Goal: Transaction & Acquisition: Purchase product/service

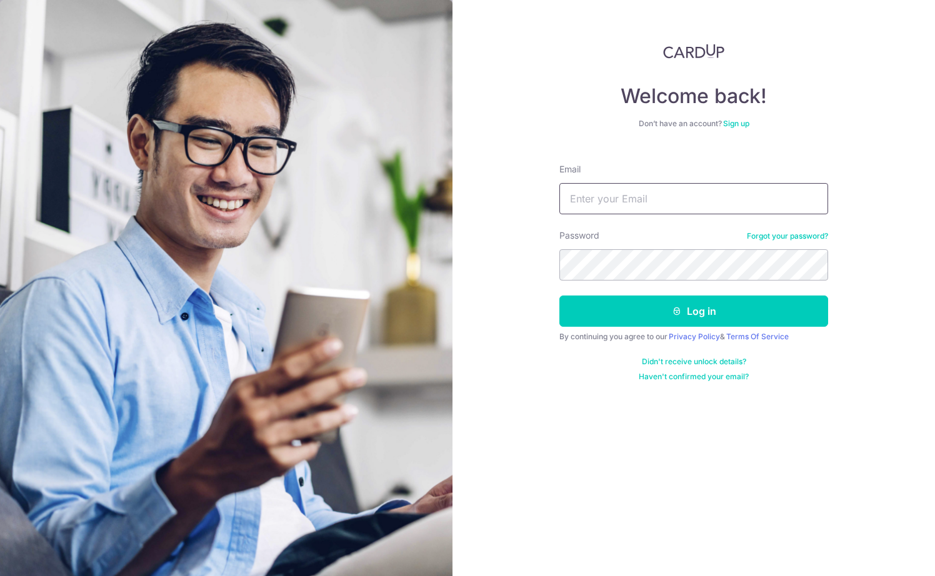
click at [665, 203] on input "Email" at bounding box center [693, 198] width 269 height 31
type input "rikkuex@gmail.com"
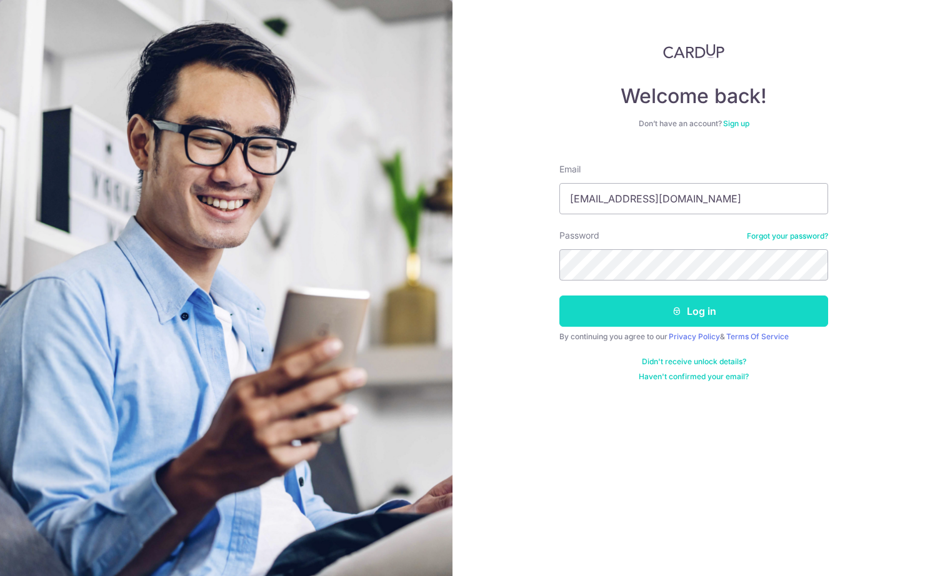
click at [644, 315] on button "Log in" at bounding box center [693, 311] width 269 height 31
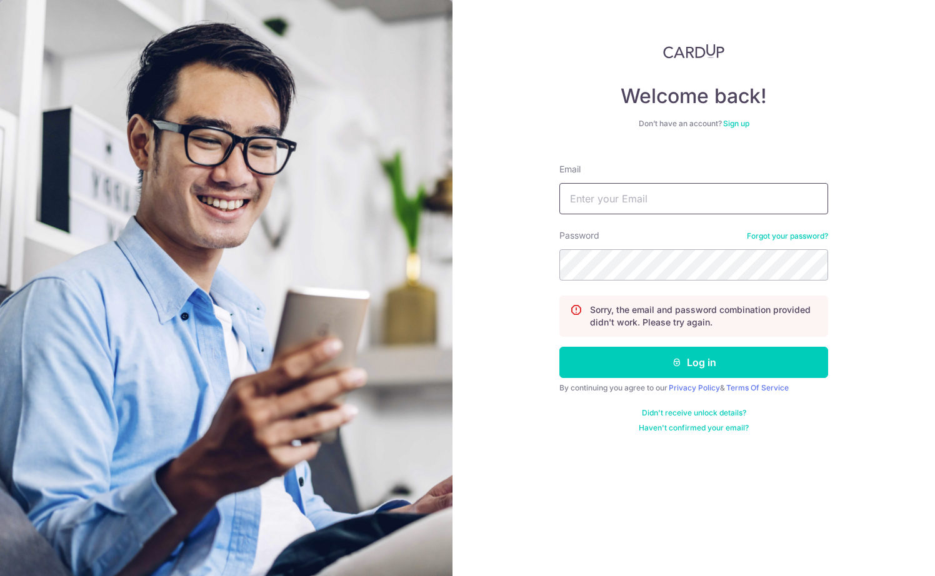
click at [661, 199] on input "Email" at bounding box center [693, 198] width 269 height 31
type input "rikkuex@gmail.com"
drag, startPoint x: 652, startPoint y: 364, endPoint x: 350, endPoint y: 264, distance: 318.0
click at [651, 364] on button "Log in" at bounding box center [693, 362] width 269 height 31
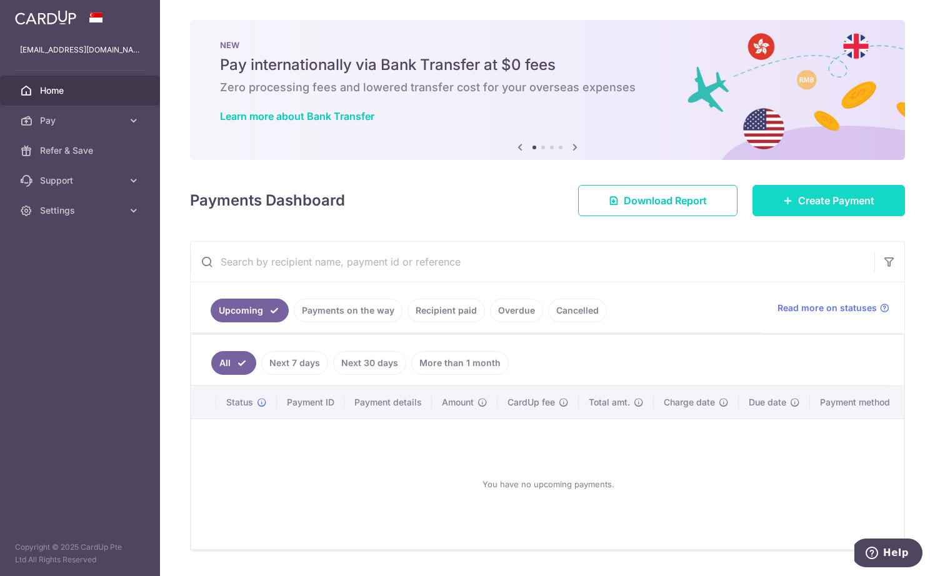
click at [826, 211] on link "Create Payment" at bounding box center [829, 200] width 153 height 31
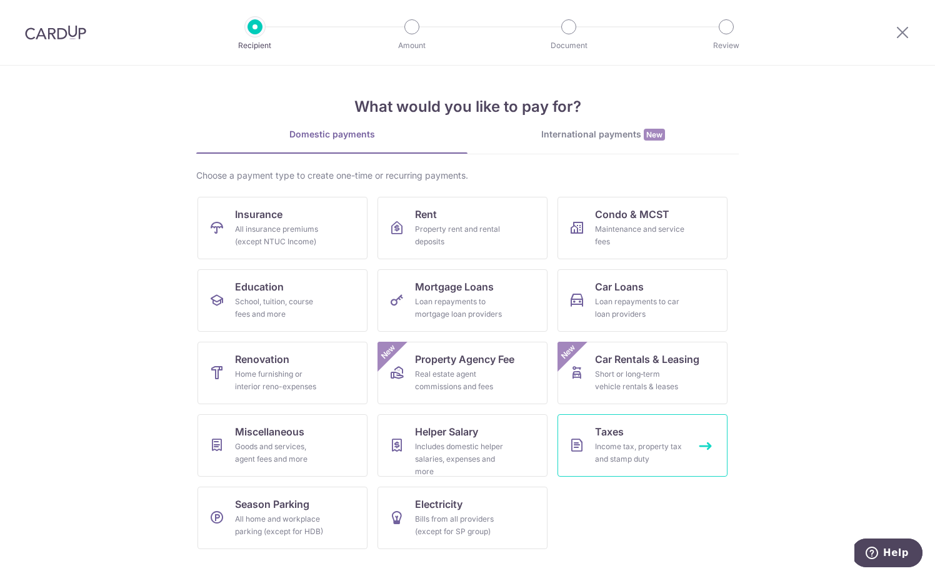
click at [612, 458] on div "Income tax, property tax and stamp duty" at bounding box center [640, 453] width 90 height 25
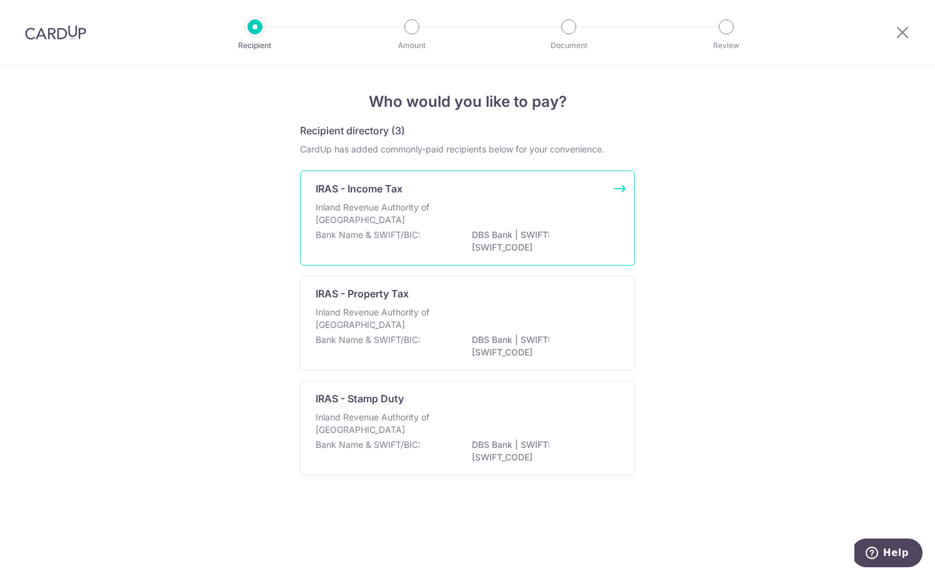
click at [520, 212] on div "Inland Revenue Authority of Singapore" at bounding box center [468, 215] width 304 height 28
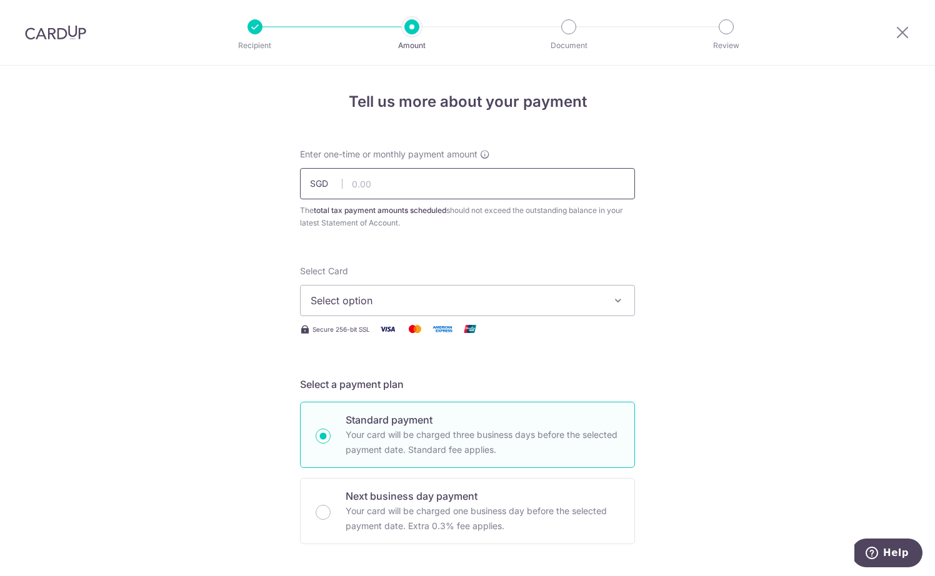
click at [494, 192] on input "text" at bounding box center [467, 183] width 335 height 31
paste input "1,487.65"
type input "1,487.65"
click at [518, 299] on span "Select option" at bounding box center [456, 300] width 291 height 15
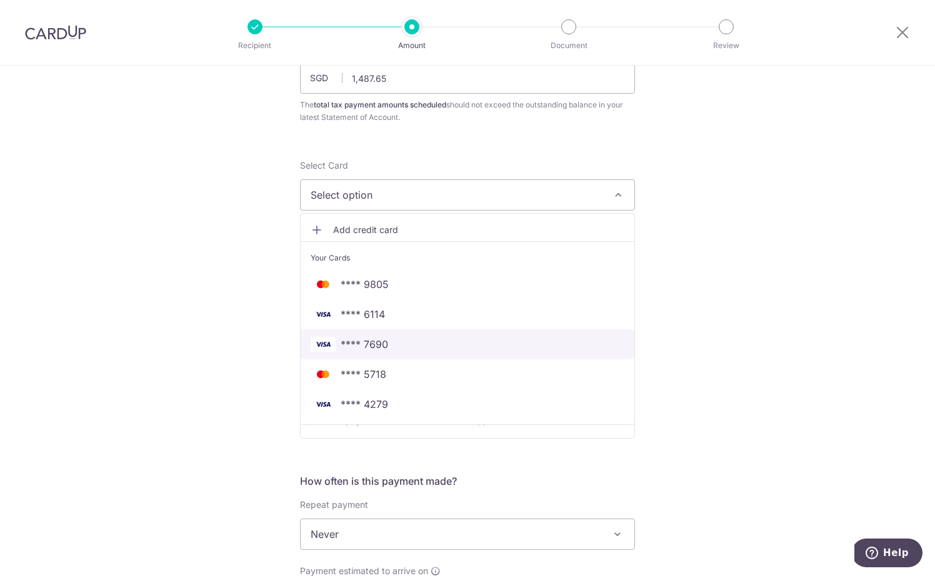
scroll to position [103, 0]
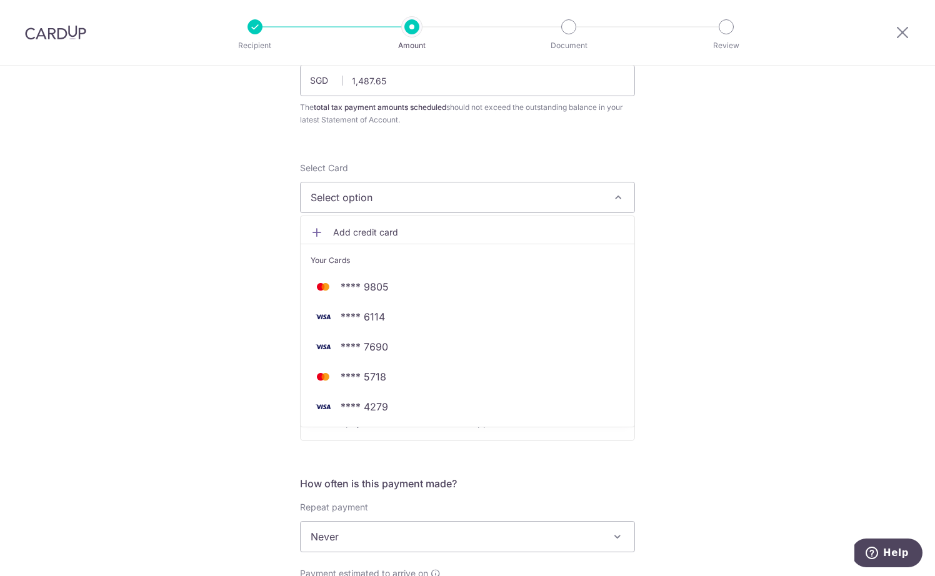
click at [374, 231] on span "Add credit card" at bounding box center [478, 232] width 291 height 13
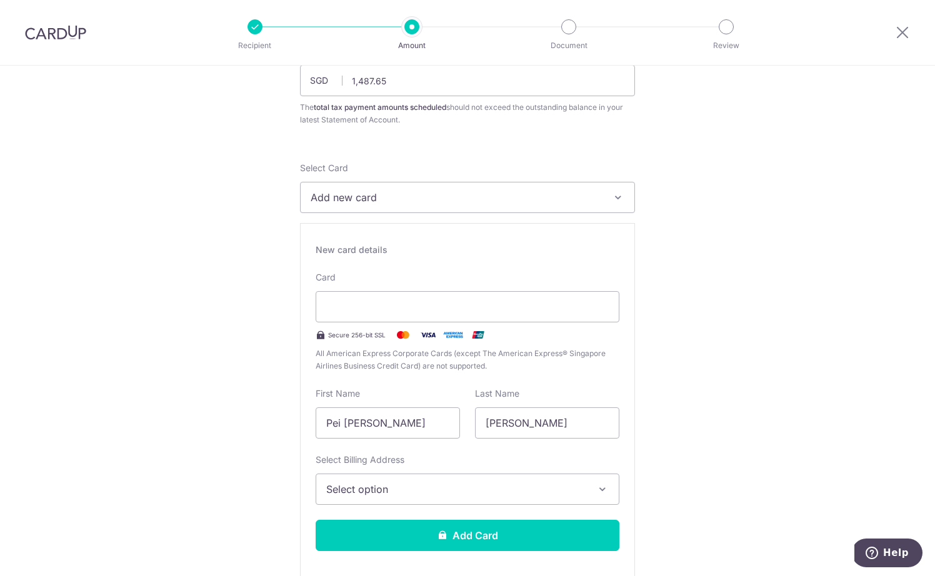
drag, startPoint x: 796, startPoint y: 320, endPoint x: 533, endPoint y: 316, distance: 263.2
drag, startPoint x: 683, startPoint y: 479, endPoint x: 646, endPoint y: 478, distance: 36.3
click at [544, 482] on span "Select option" at bounding box center [456, 489] width 260 height 15
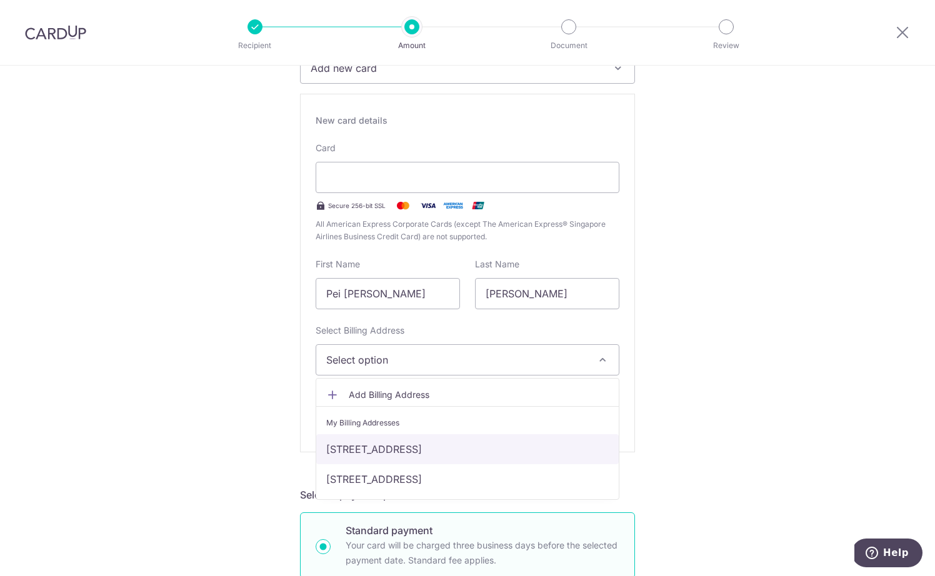
click at [501, 451] on link "10 Gopeng Street 15-13, Singapore, Singapore-078878" at bounding box center [467, 449] width 303 height 30
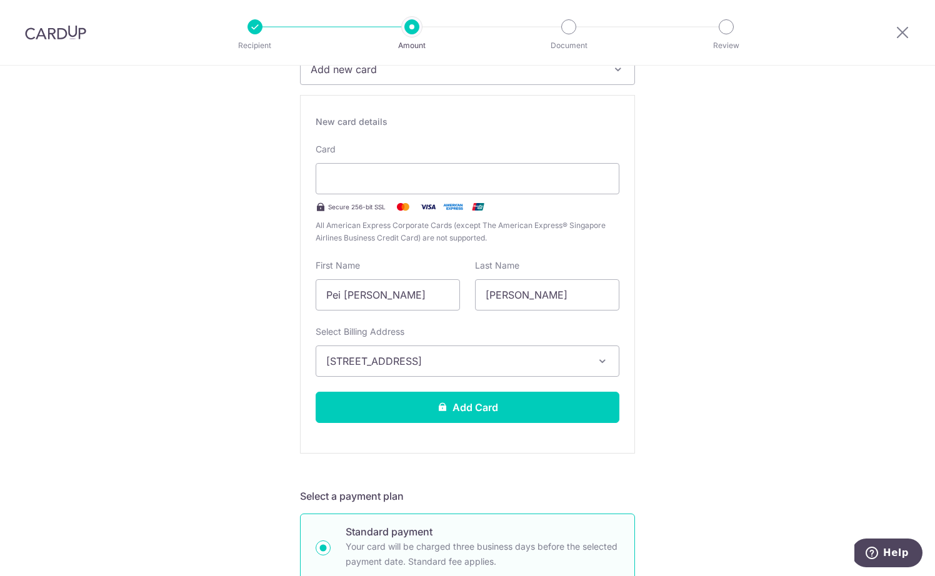
scroll to position [234, 0]
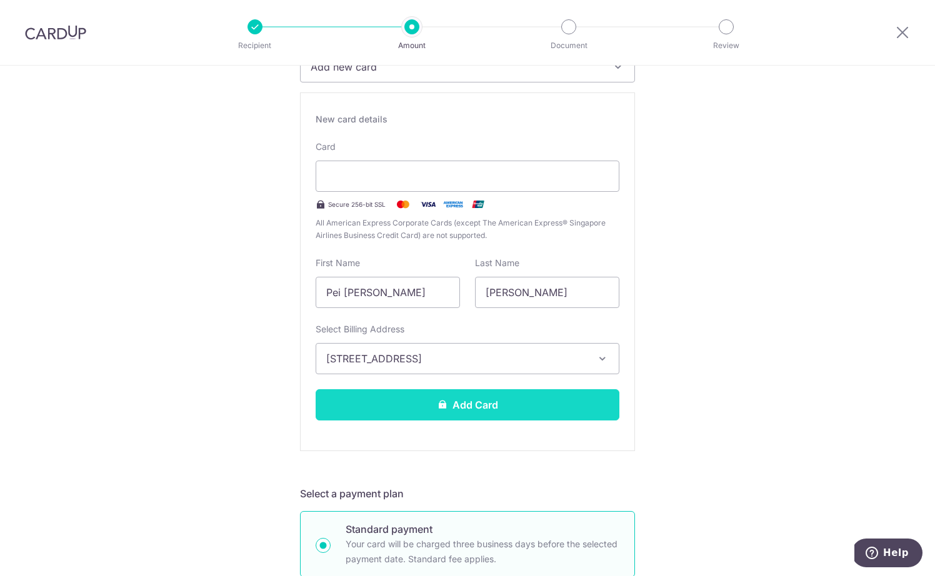
click at [496, 407] on button "Add Card" at bounding box center [468, 404] width 304 height 31
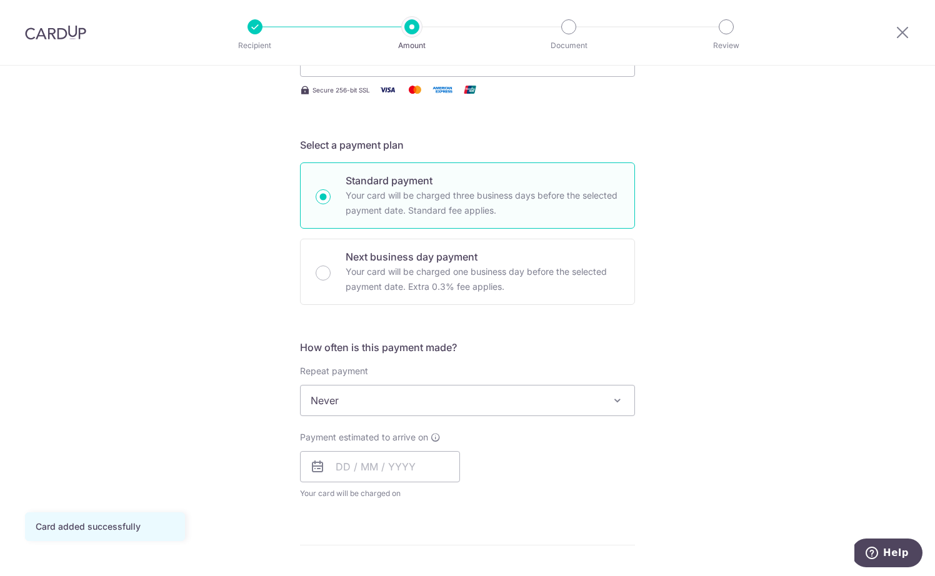
scroll to position [241, 0]
click at [567, 404] on span "Never" at bounding box center [468, 399] width 334 height 30
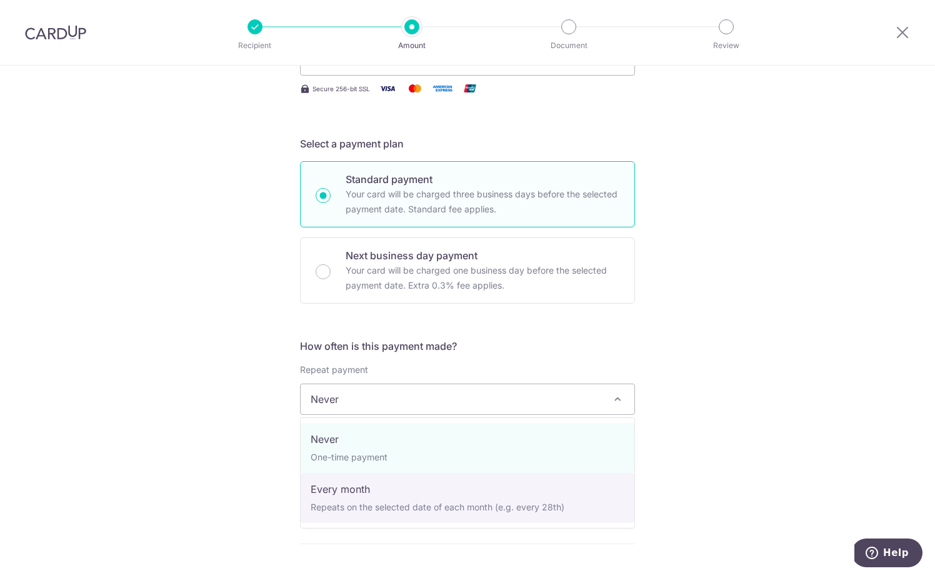
select select "3"
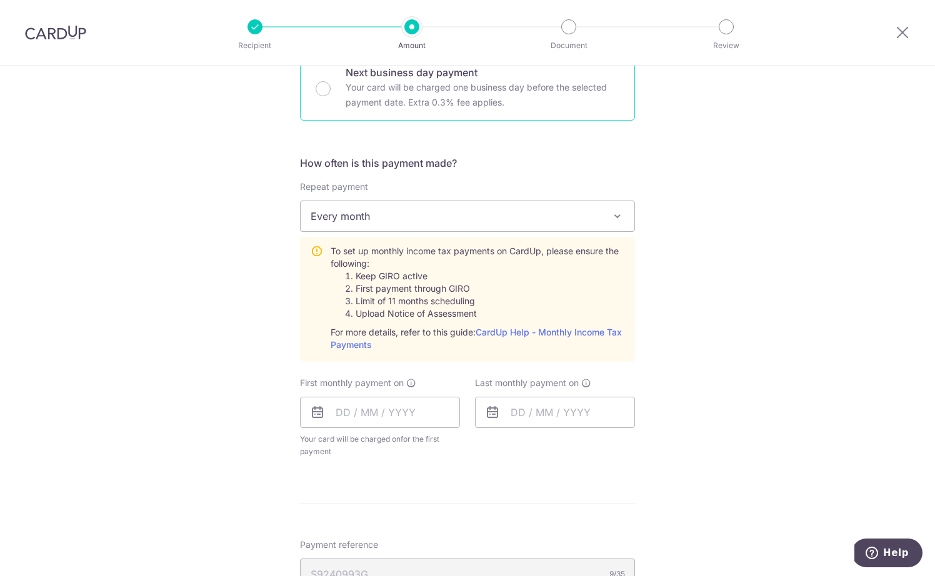
scroll to position [424, 0]
click at [319, 416] on icon at bounding box center [317, 411] width 15 height 15
click at [343, 413] on input "text" at bounding box center [380, 411] width 160 height 31
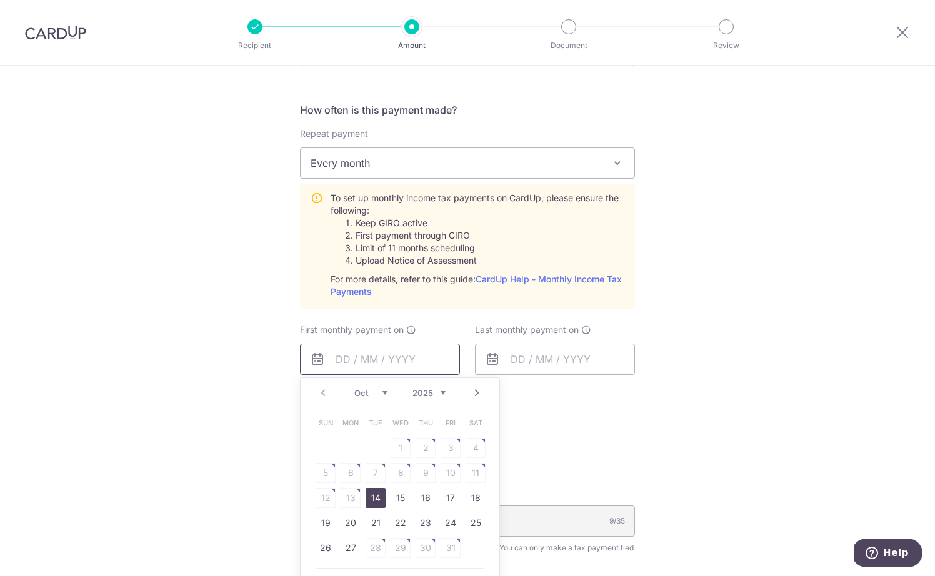
scroll to position [547, 0]
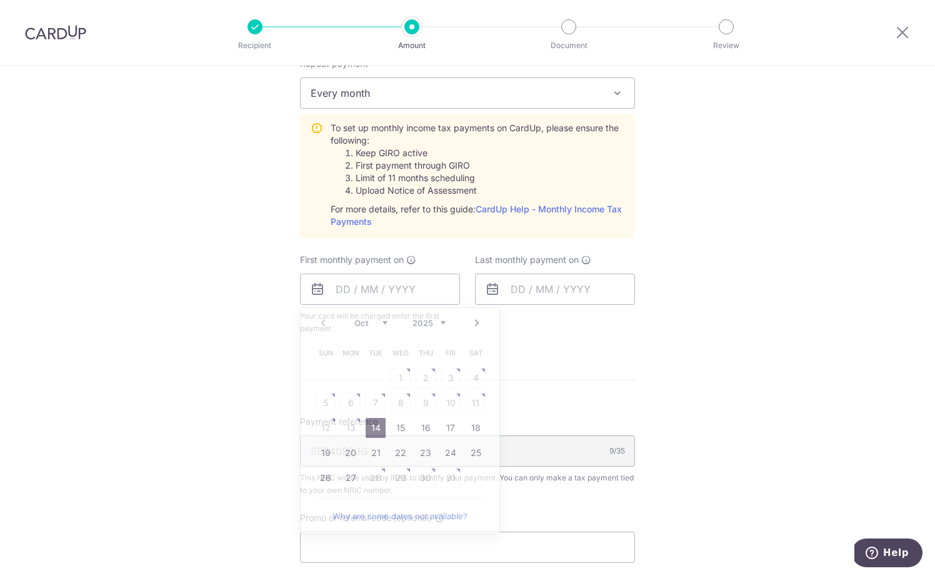
click at [242, 419] on div "Tell us more about your payment Enter one-time or monthly payment amount SGD 1,…" at bounding box center [467, 170] width 935 height 1303
click at [356, 288] on input "text" at bounding box center [380, 289] width 160 height 31
click at [348, 477] on link "27" at bounding box center [351, 478] width 20 height 20
type input "27/10/2025"
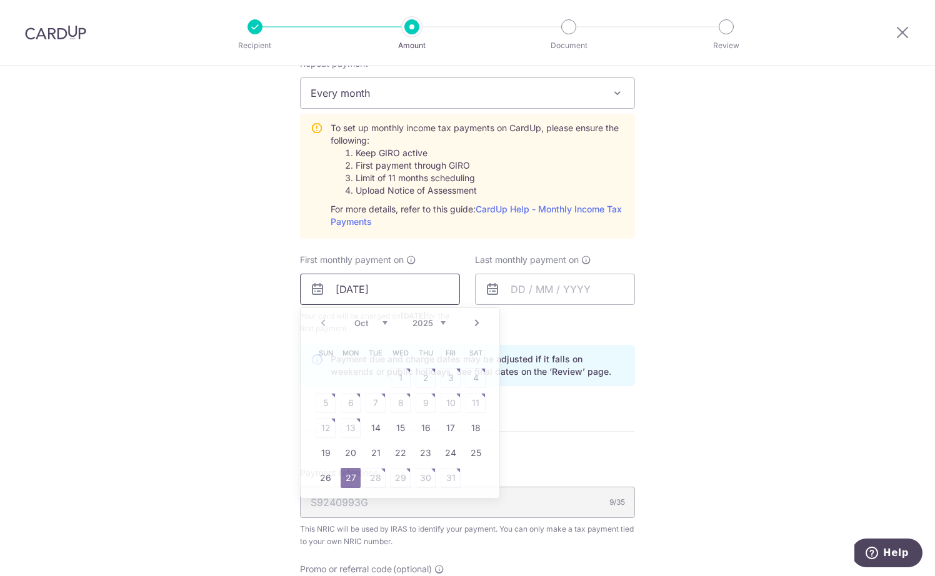
click at [326, 292] on input "27/10/2025" at bounding box center [380, 289] width 160 height 31
click at [214, 292] on div "Tell us more about your payment Enter one-time or monthly payment amount SGD 1,…" at bounding box center [467, 196] width 935 height 1354
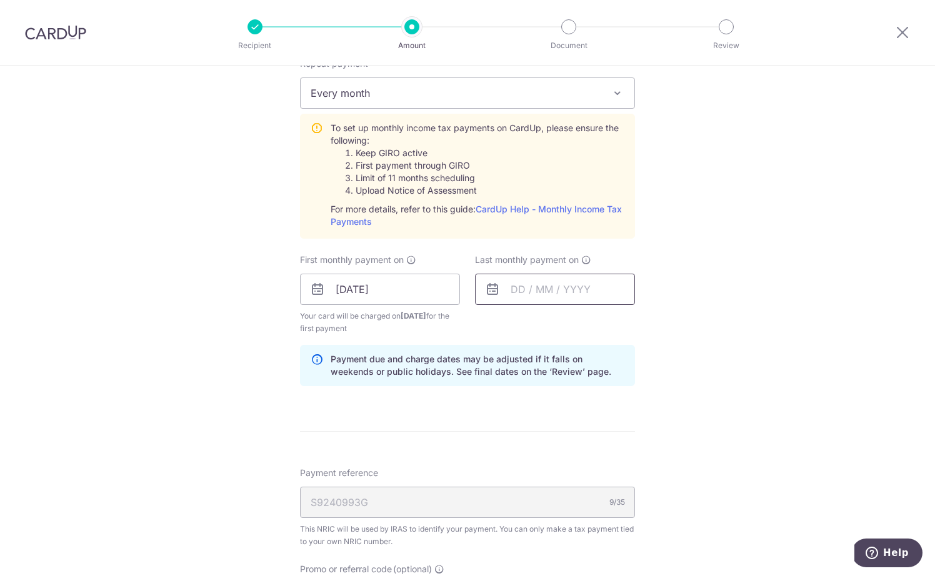
click at [508, 287] on input "text" at bounding box center [555, 289] width 160 height 31
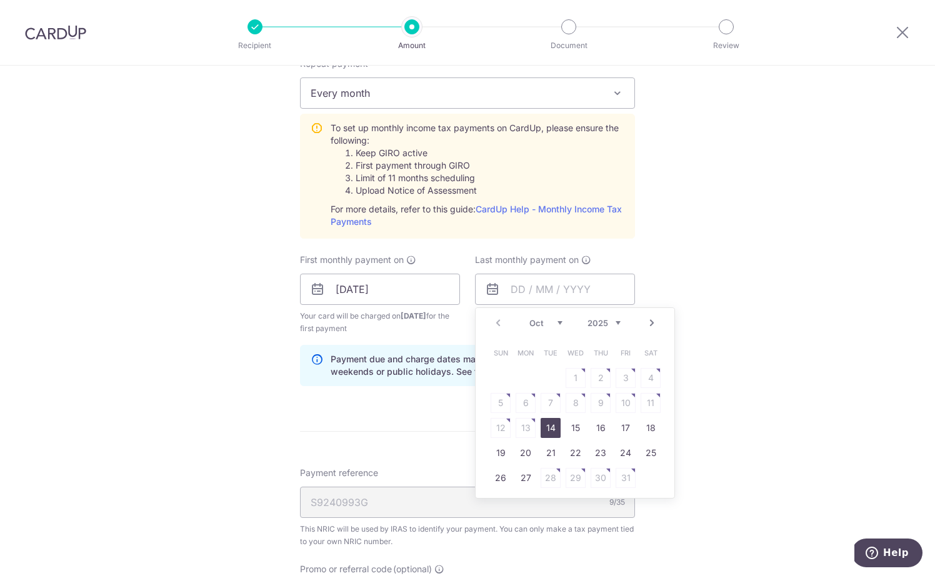
click at [655, 326] on link "Next" at bounding box center [651, 323] width 15 height 15
click at [655, 323] on link "Next" at bounding box center [651, 323] width 15 height 15
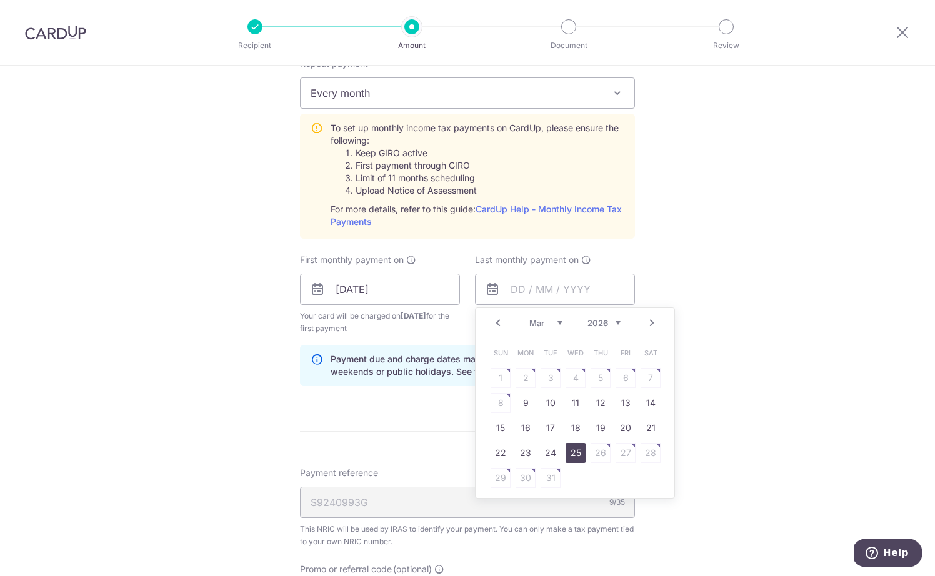
click at [577, 459] on link "25" at bounding box center [576, 453] width 20 height 20
type input "25/03/2026"
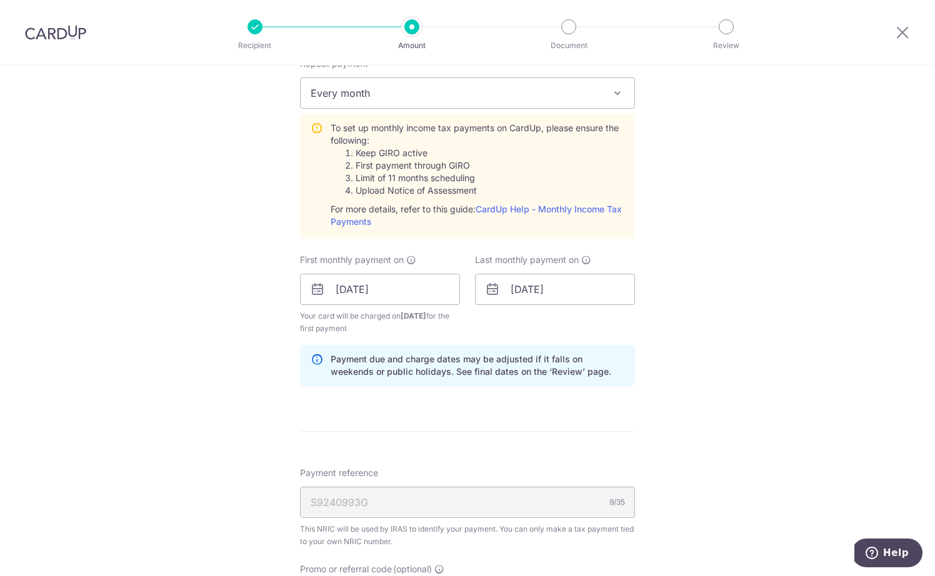
click at [314, 288] on icon at bounding box center [317, 289] width 15 height 15
click at [339, 285] on input "27/10/2025" at bounding box center [380, 289] width 160 height 31
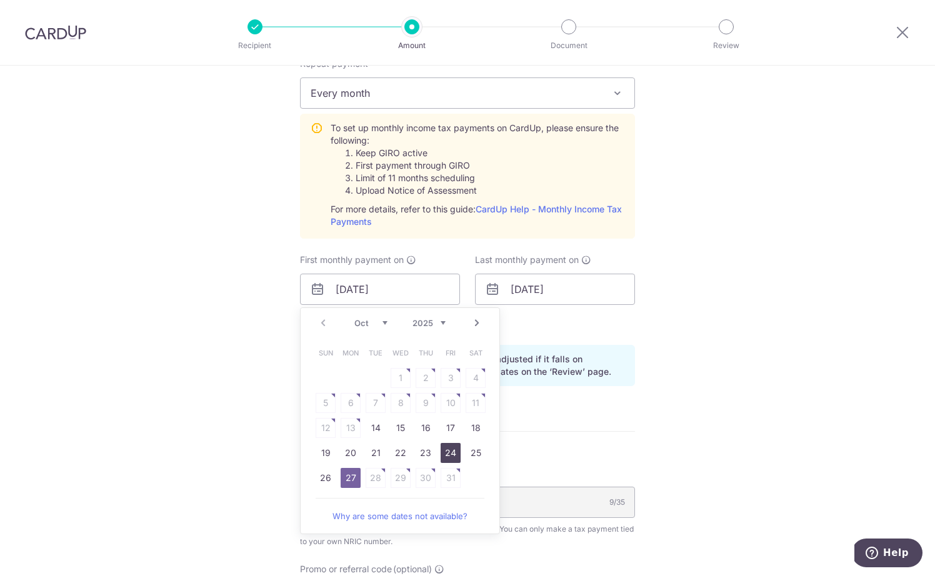
click at [443, 454] on link "24" at bounding box center [451, 453] width 20 height 20
type input "24/10/2025"
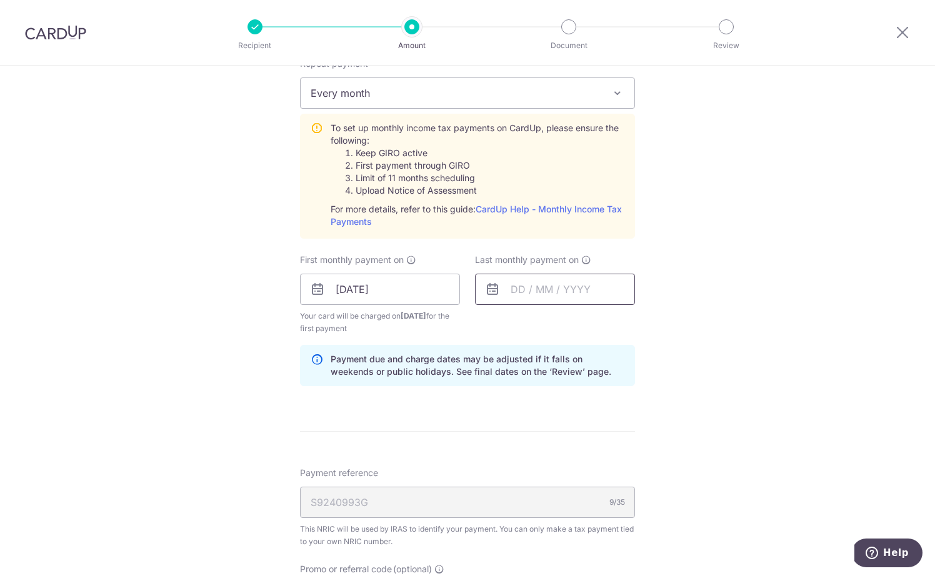
click at [514, 282] on input "text" at bounding box center [555, 289] width 160 height 31
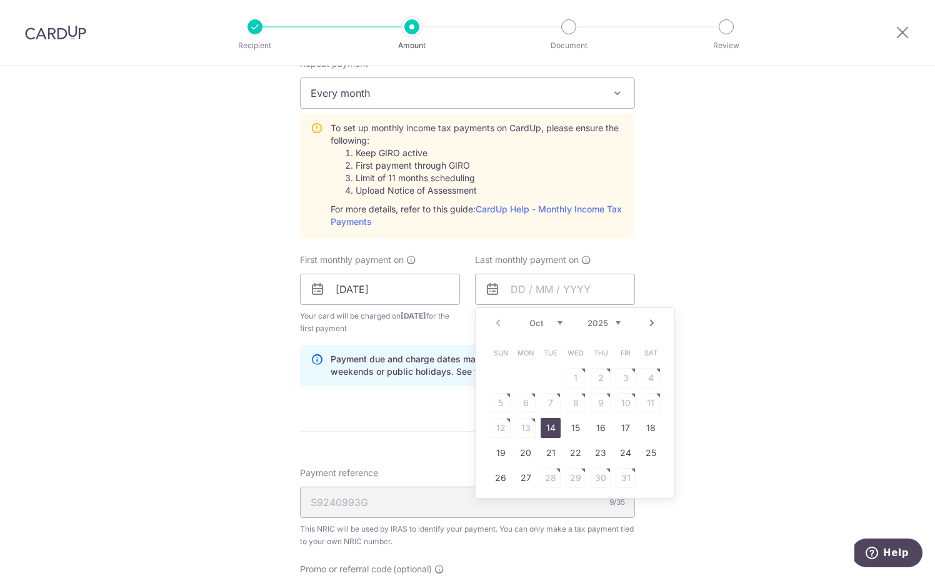
click at [650, 316] on link "Next" at bounding box center [651, 323] width 15 height 15
click at [650, 317] on link "Next" at bounding box center [651, 323] width 15 height 15
click at [576, 449] on link "25" at bounding box center [576, 453] width 20 height 20
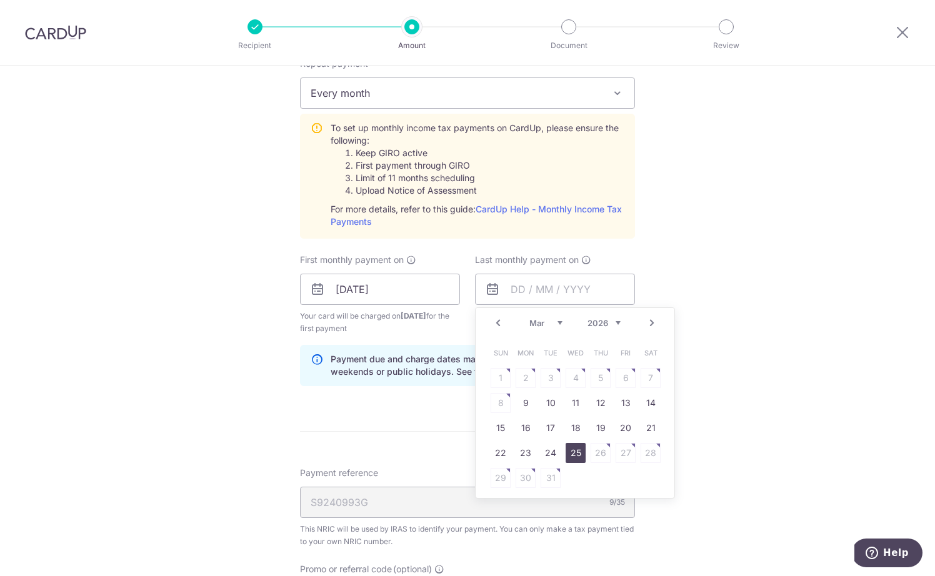
type input "25/03/2026"
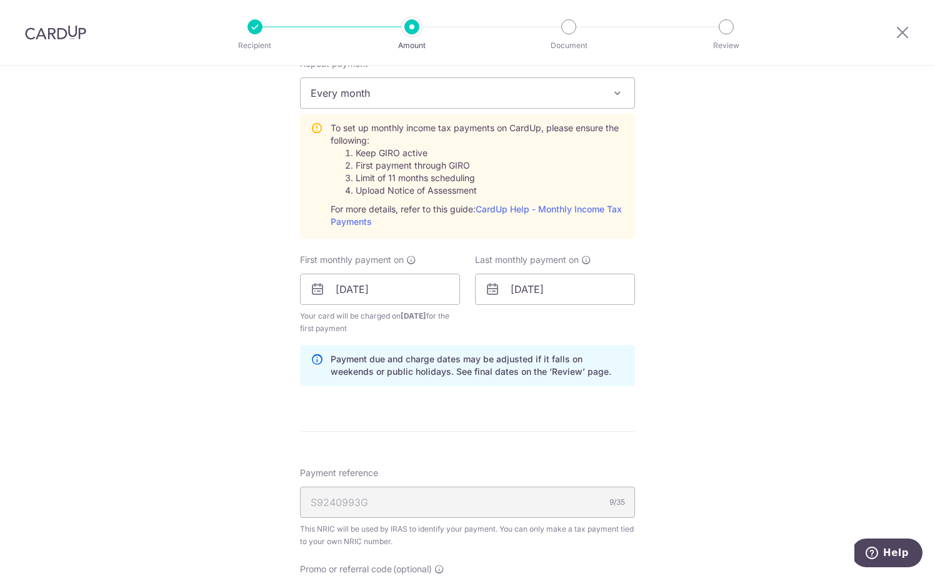
click at [755, 369] on div "Tell us more about your payment Enter one-time or monthly payment amount SGD 1,…" at bounding box center [467, 196] width 935 height 1354
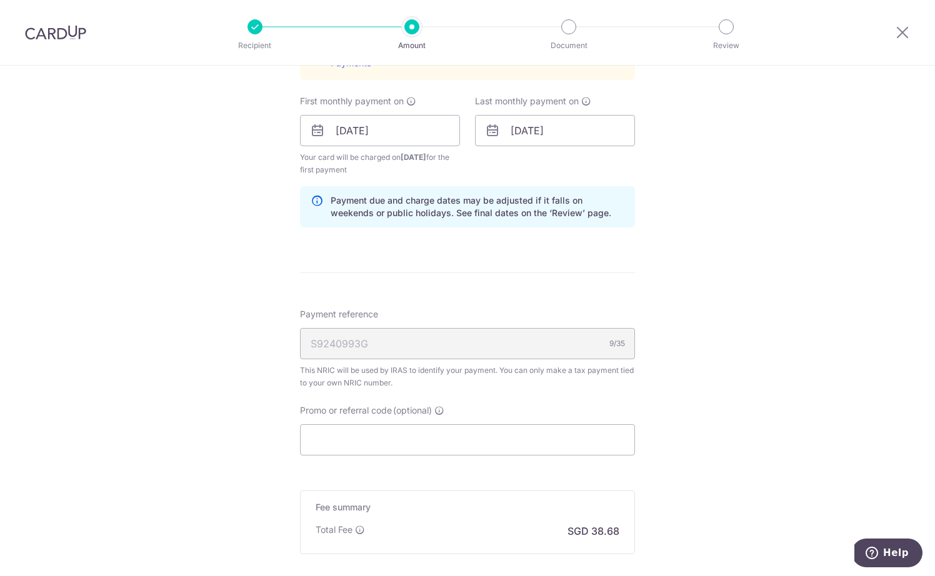
scroll to position [709, 0]
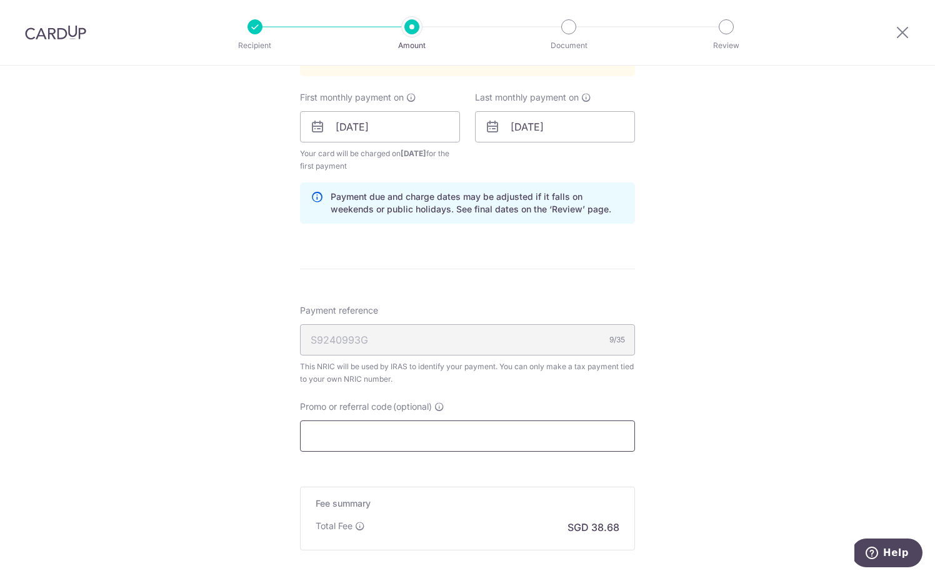
click at [490, 435] on input "Promo or referral code (optional)" at bounding box center [467, 436] width 335 height 31
paste input "VTAX25R"
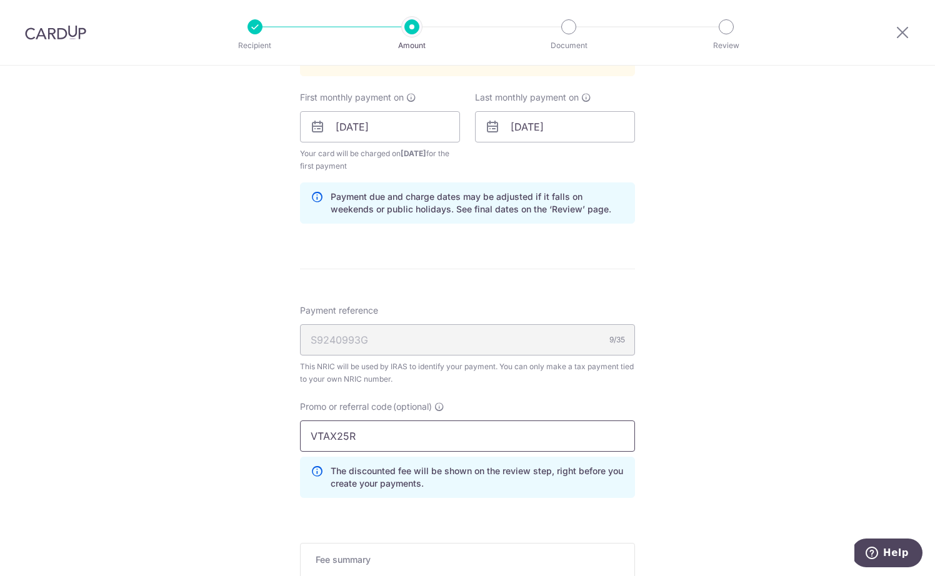
type input "VTAX25R"
click at [707, 466] on div "Tell us more about your payment Enter one-time or monthly payment amount SGD 1,…" at bounding box center [467, 61] width 935 height 1411
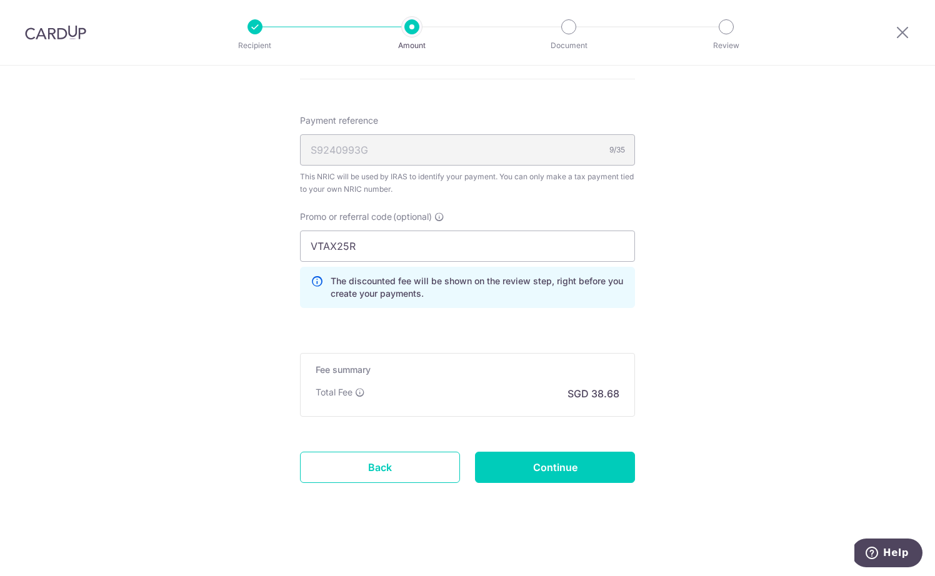
scroll to position [900, 0]
click at [549, 471] on input "Continue" at bounding box center [555, 466] width 160 height 31
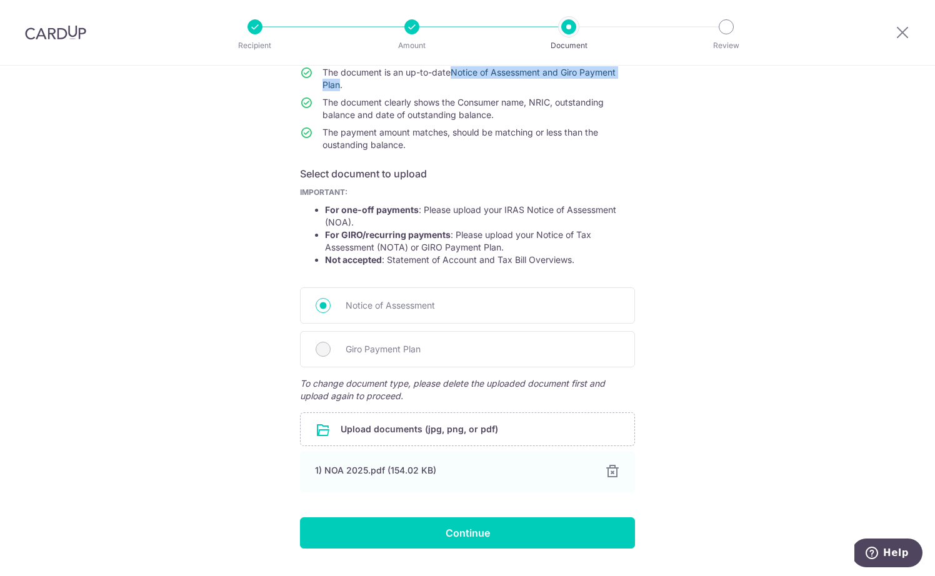
scroll to position [148, 0]
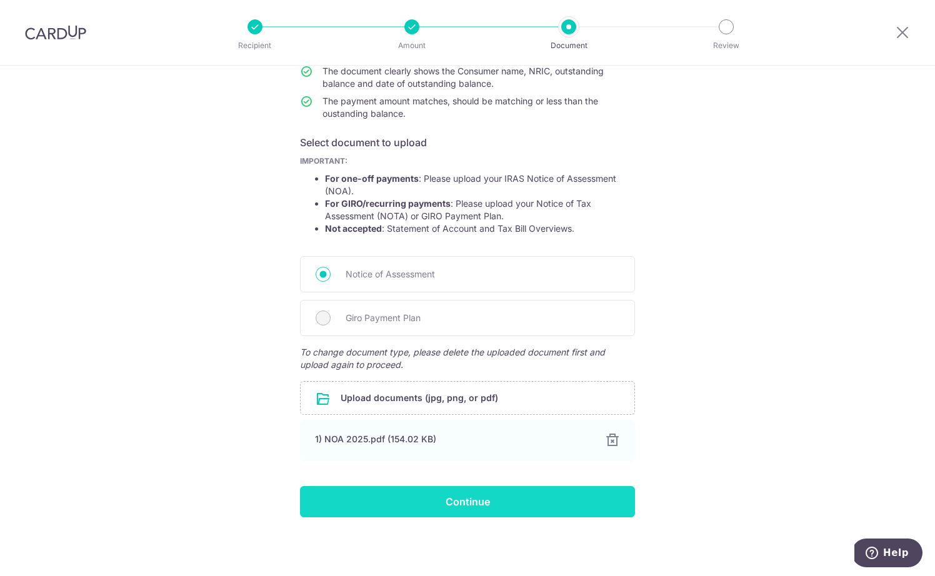
click at [479, 499] on input "Continue" at bounding box center [467, 501] width 335 height 31
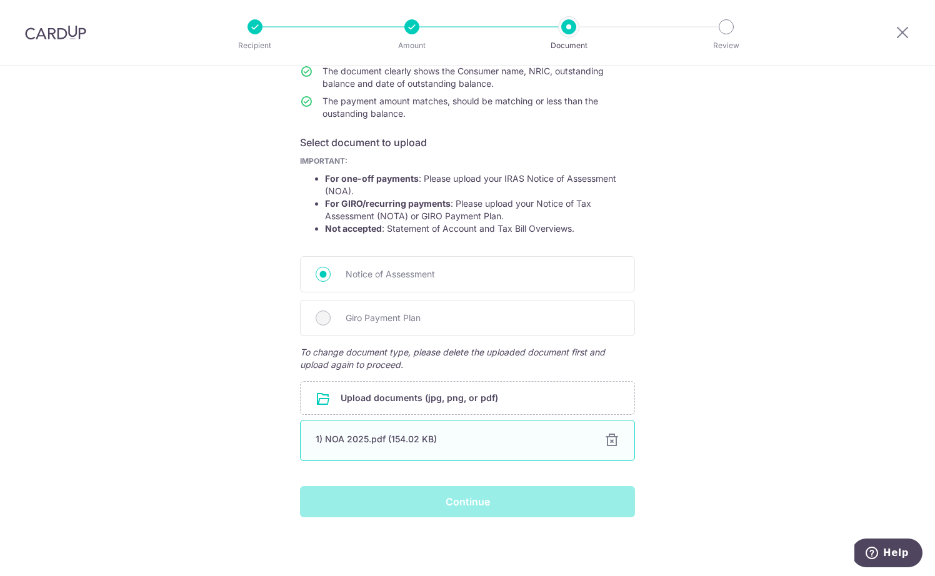
click at [736, 453] on div "Help us verify your payment Your supporting documents will enable us to approve…" at bounding box center [467, 246] width 935 height 659
click at [429, 496] on div "Continue" at bounding box center [468, 501] width 350 height 31
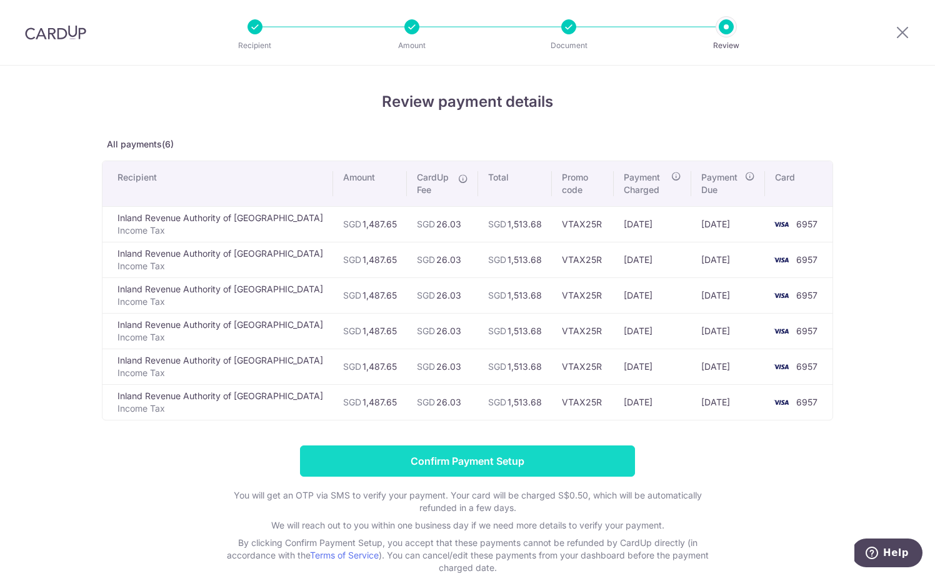
click at [438, 456] on input "Confirm Payment Setup" at bounding box center [467, 461] width 335 height 31
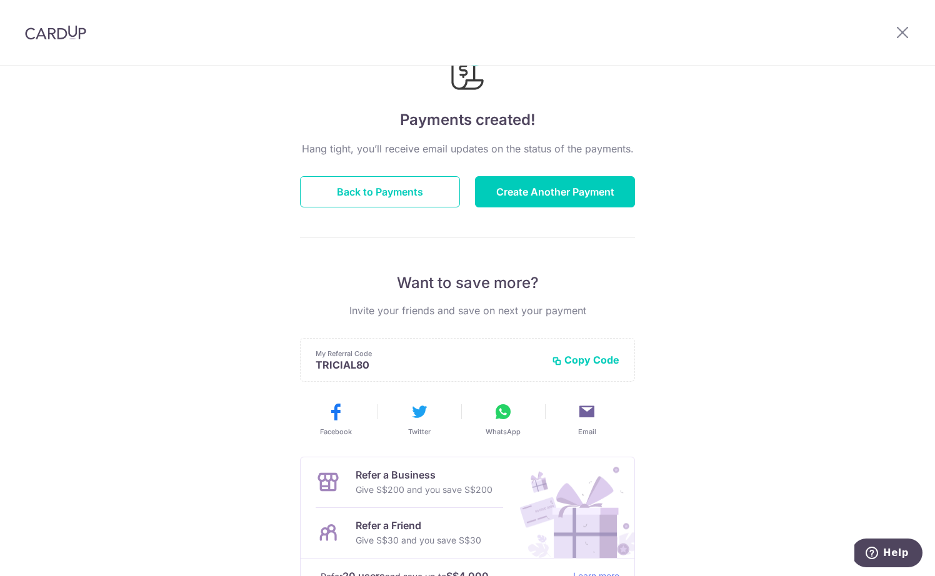
scroll to position [47, 0]
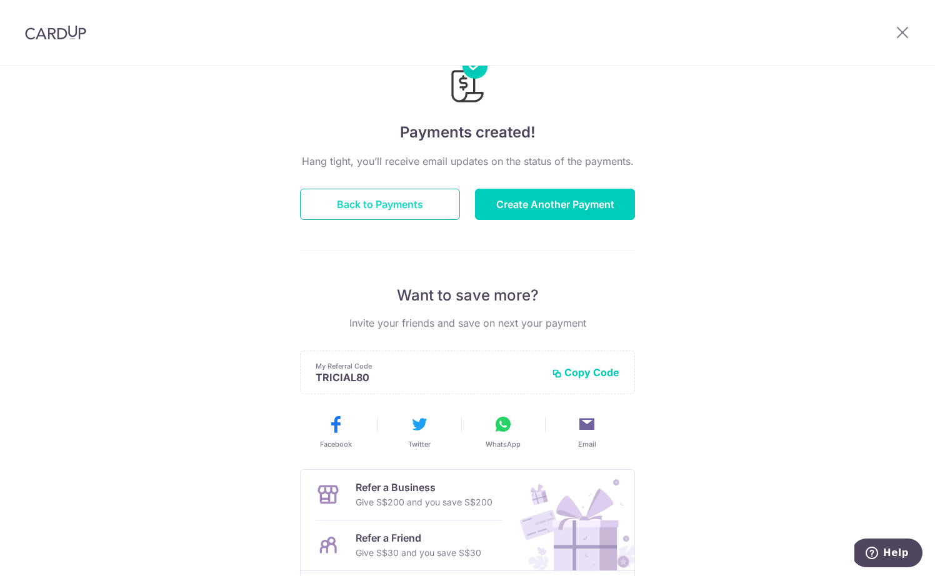
click at [341, 206] on button "Back to Payments" at bounding box center [380, 204] width 160 height 31
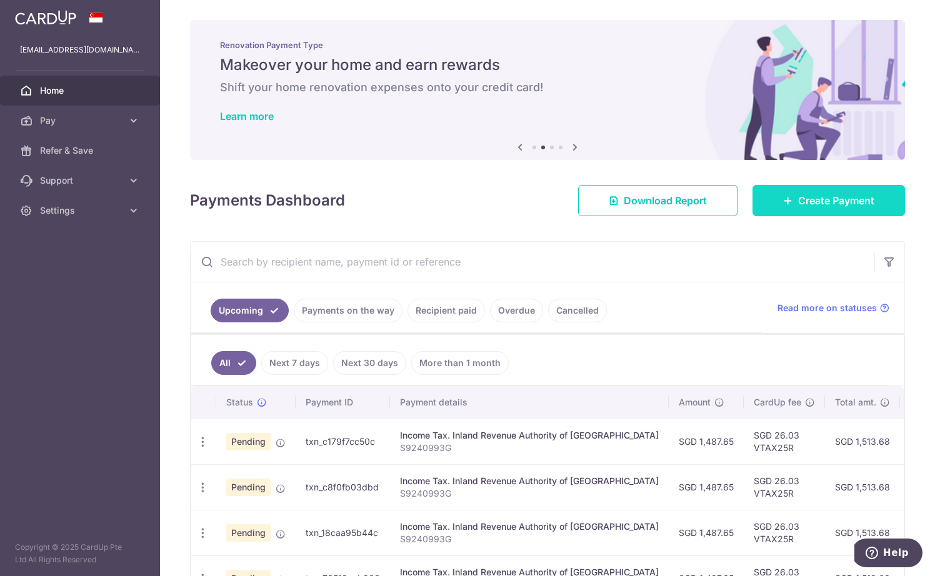
click at [834, 204] on span "Create Payment" at bounding box center [836, 200] width 76 height 15
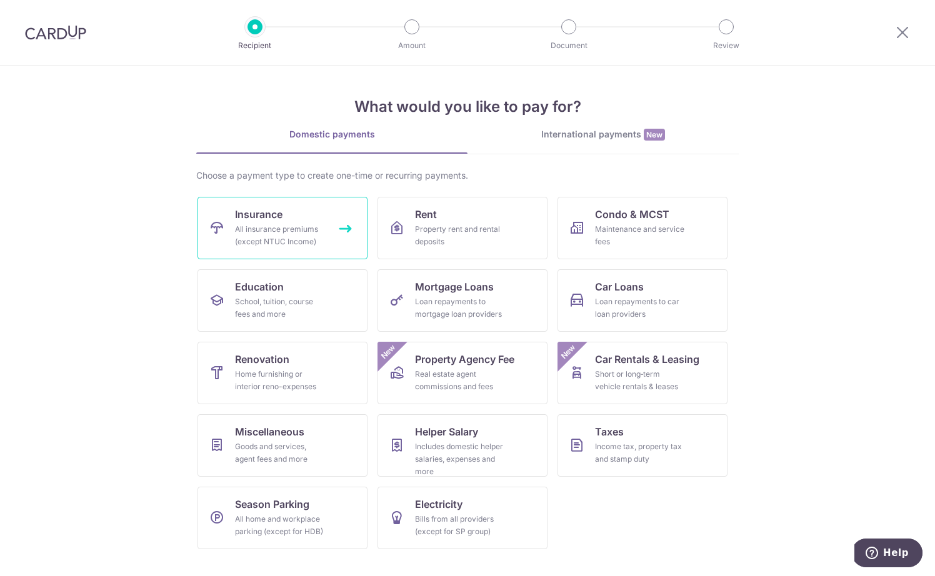
click at [265, 221] on span "Insurance" at bounding box center [259, 214] width 48 height 15
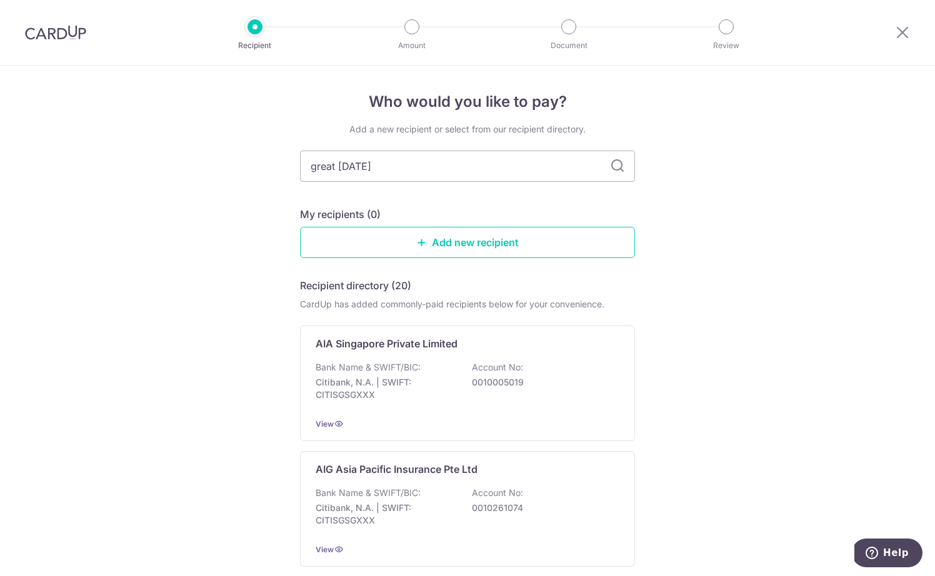
type input "great eastern"
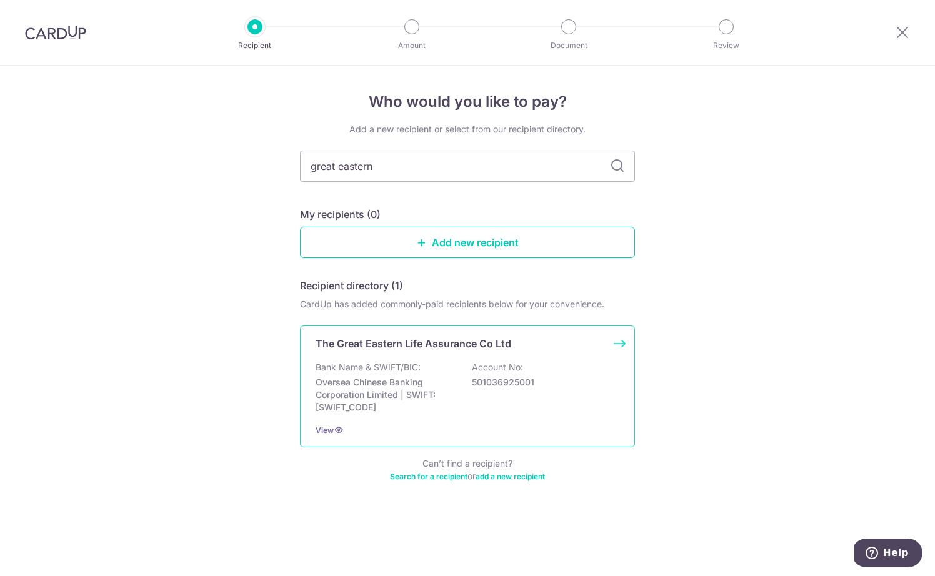
click at [369, 371] on p "Bank Name & SWIFT/BIC:" at bounding box center [368, 367] width 105 height 13
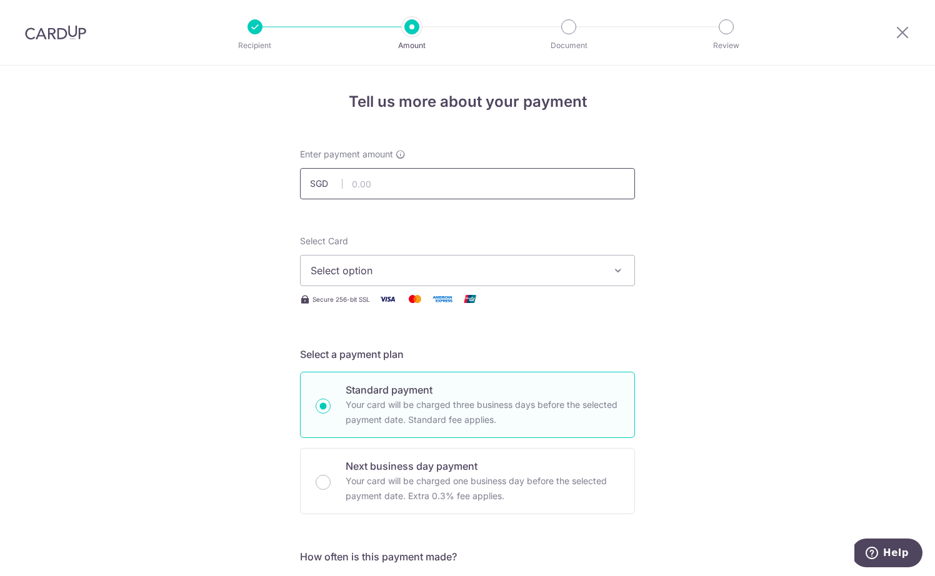
click at [490, 188] on input "text" at bounding box center [467, 183] width 335 height 31
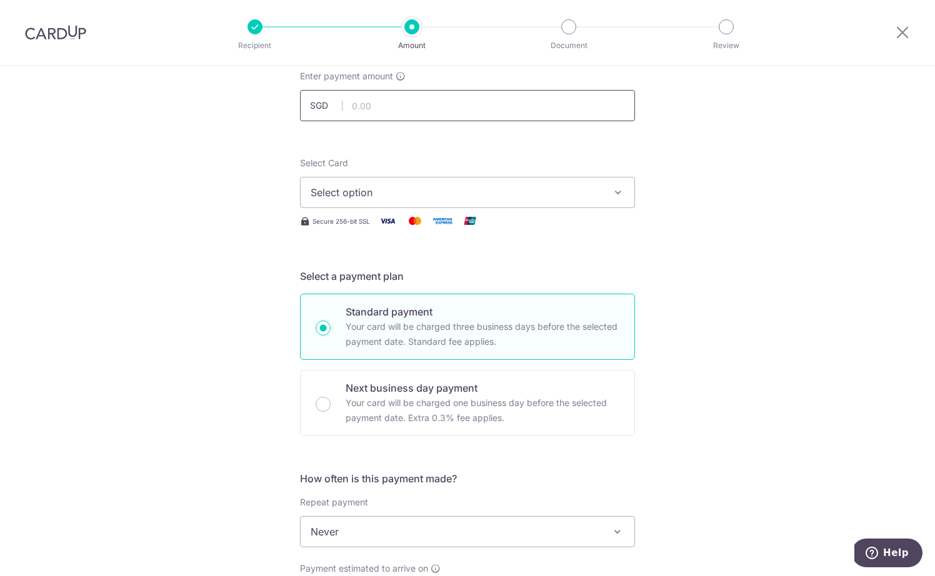
scroll to position [83, 0]
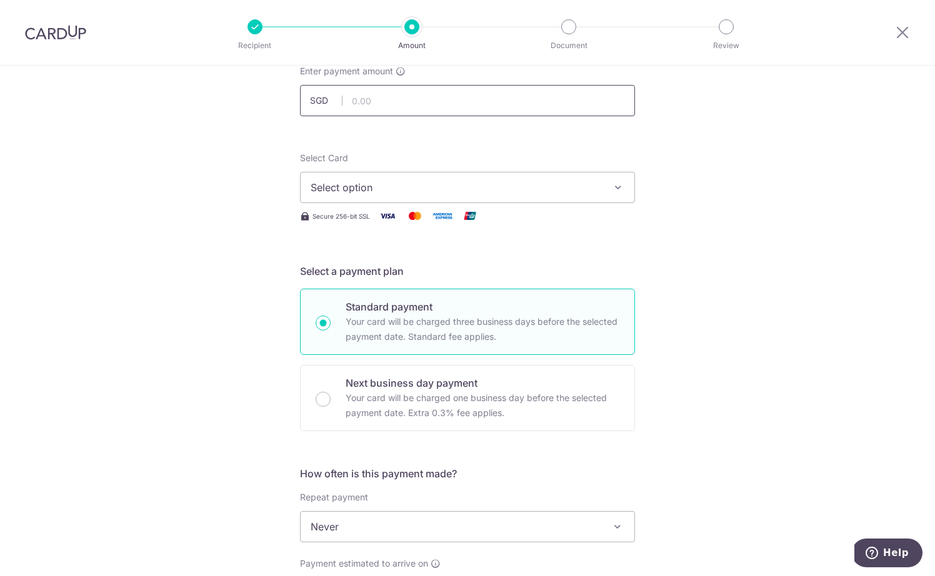
click at [428, 113] on input "text" at bounding box center [467, 100] width 335 height 31
type input "1,748.85"
click at [696, 188] on div "Tell us more about your payment Enter payment amount SGD 1,748.85 1748.85 Selec…" at bounding box center [467, 548] width 935 height 1131
click at [560, 191] on span "Select option" at bounding box center [456, 188] width 291 height 15
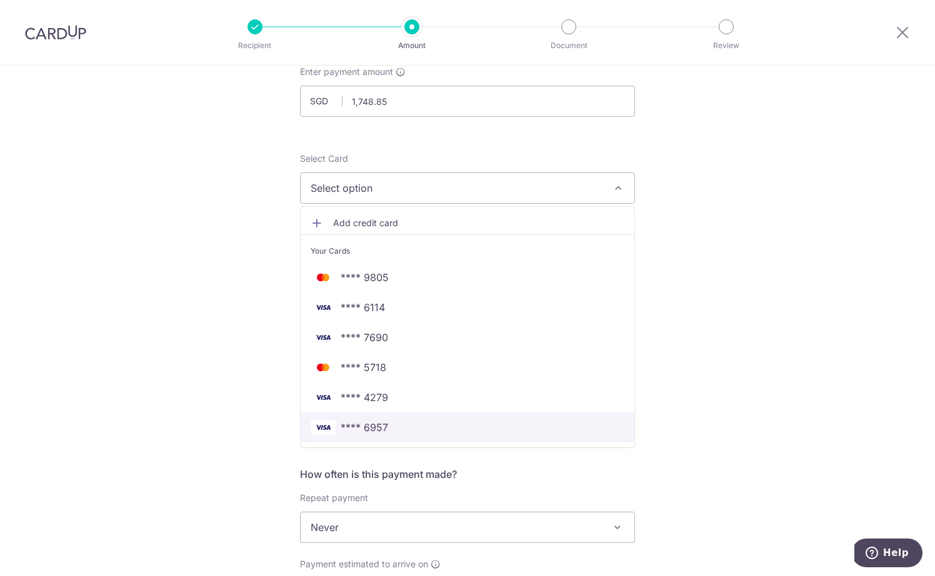
scroll to position [88, 0]
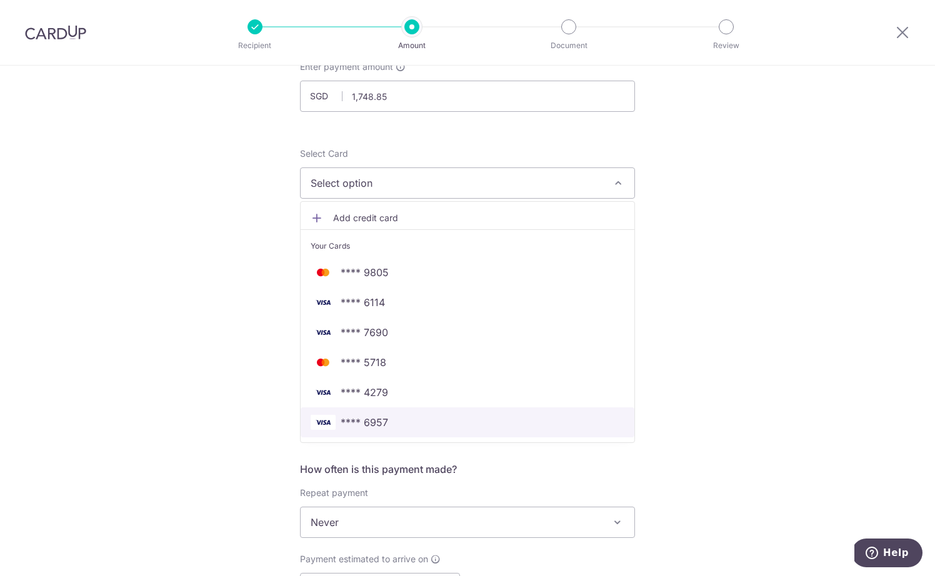
click at [378, 423] on span "**** 6957" at bounding box center [365, 422] width 48 height 15
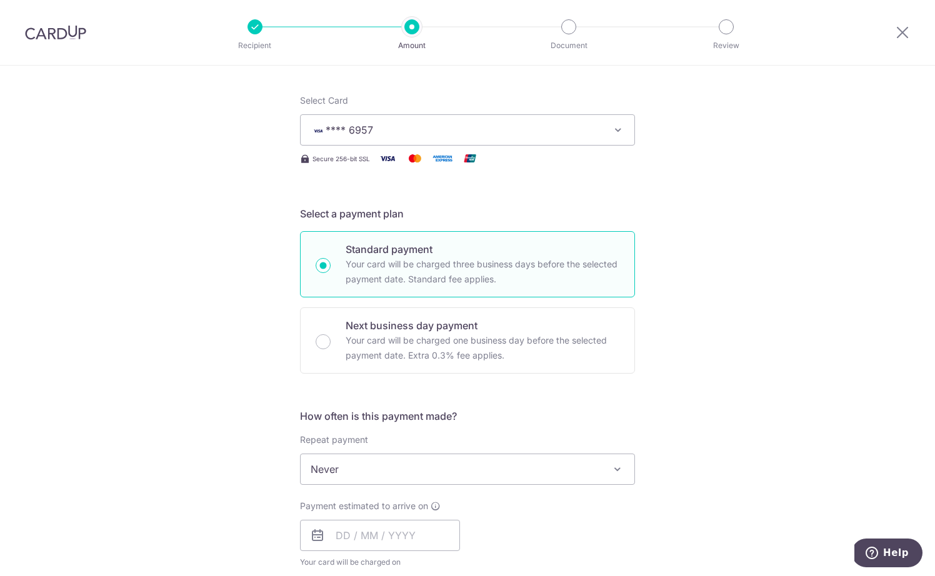
scroll to position [226, 0]
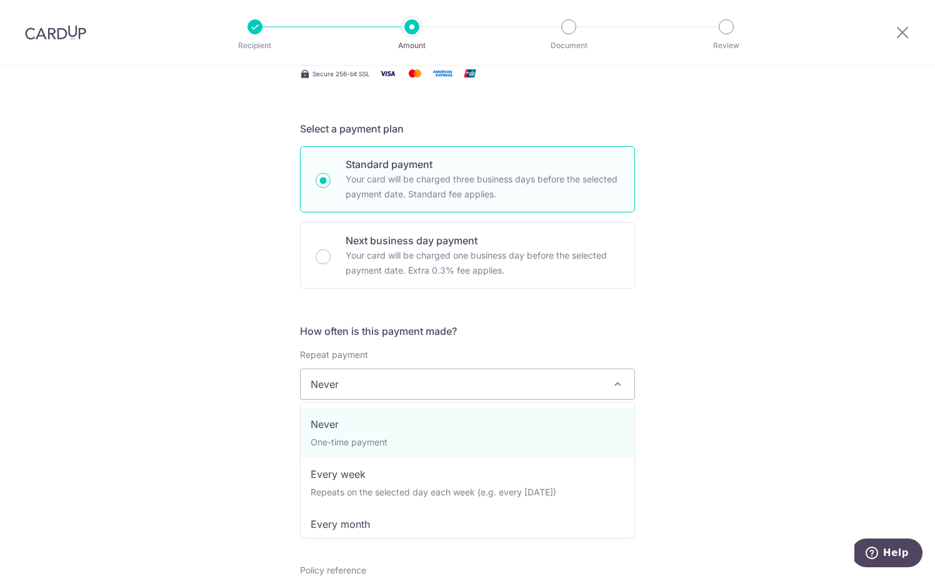
click at [586, 378] on span "Never" at bounding box center [468, 384] width 334 height 30
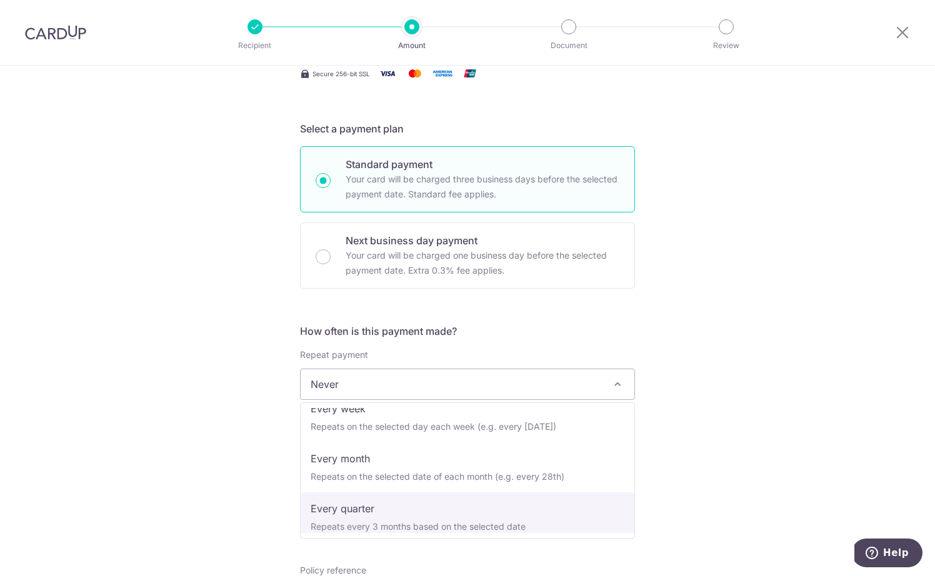
scroll to position [66, 0]
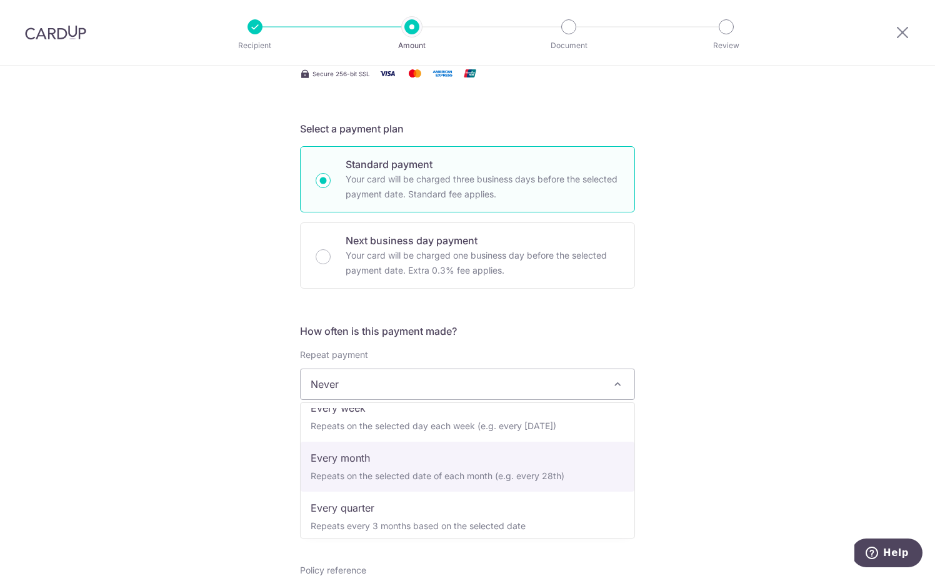
select select "3"
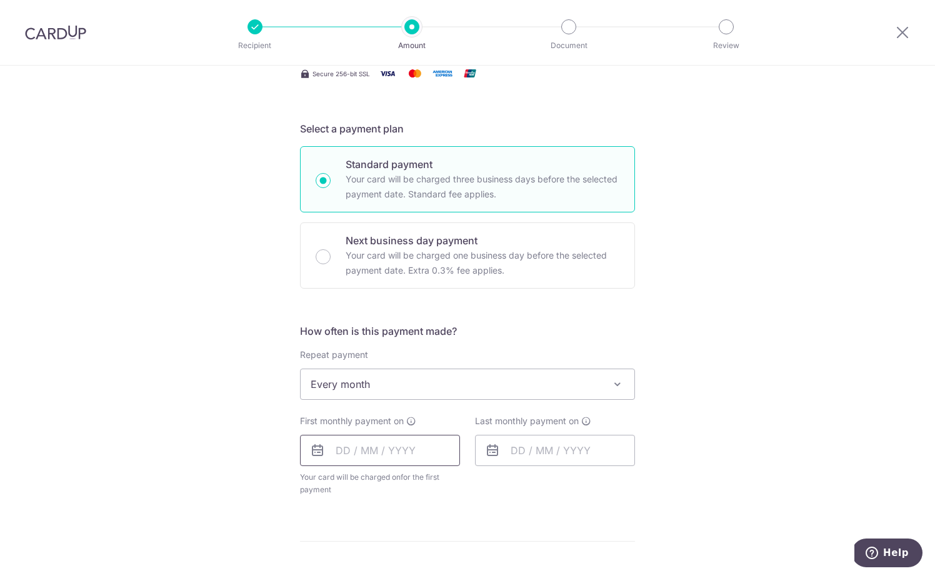
click at [343, 441] on input "text" at bounding box center [380, 450] width 160 height 31
click at [339, 452] on input "text" at bounding box center [380, 448] width 160 height 31
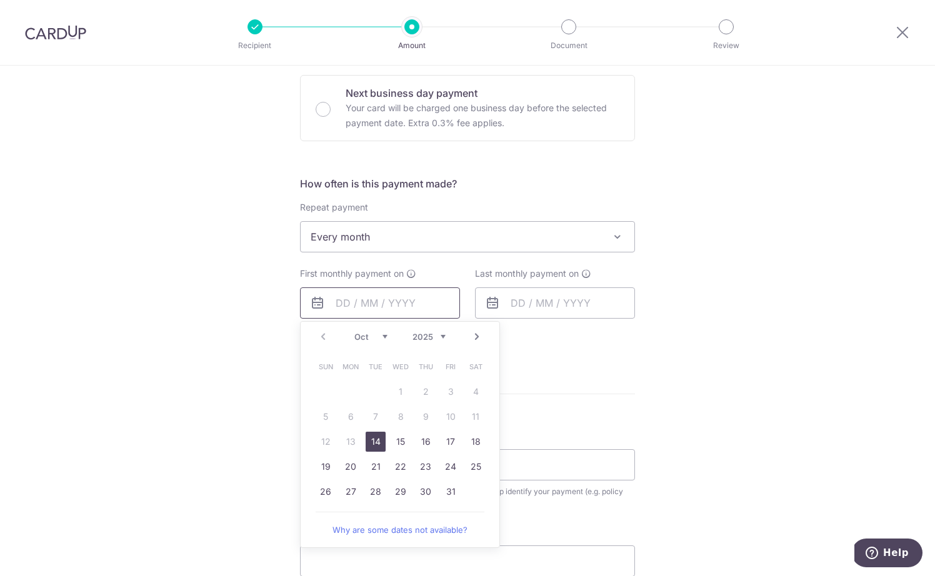
scroll to position [392, 0]
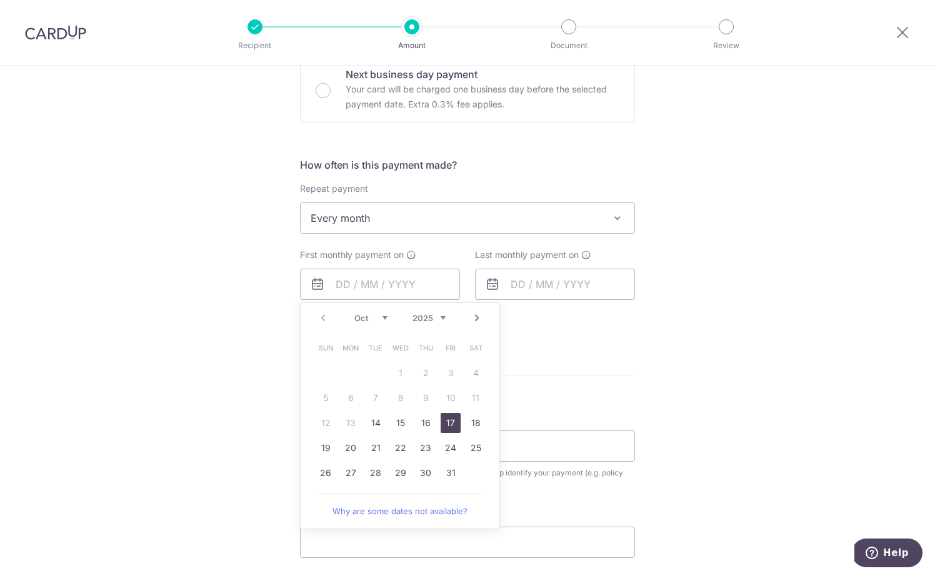
click at [443, 423] on link "17" at bounding box center [451, 423] width 20 height 20
type input "17/10/2025"
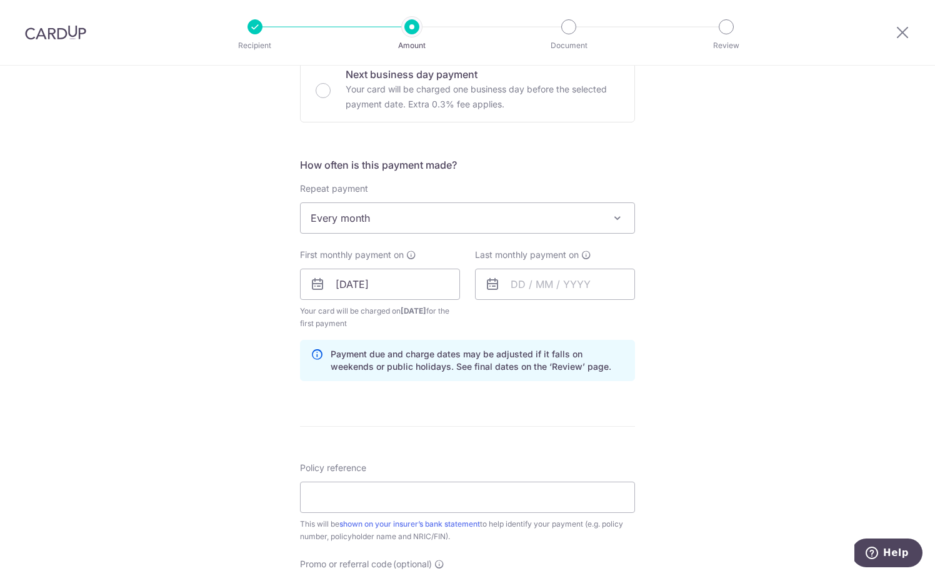
click at [495, 286] on icon at bounding box center [492, 284] width 15 height 15
click at [517, 283] on input "text" at bounding box center [555, 284] width 160 height 31
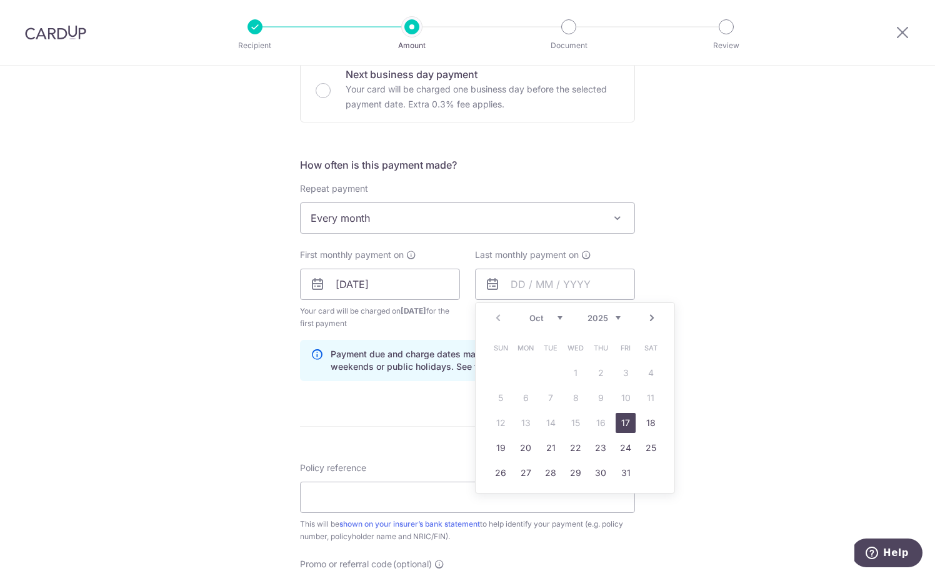
click at [656, 318] on link "Next" at bounding box center [651, 318] width 15 height 15
click at [553, 449] on link "18" at bounding box center [551, 448] width 20 height 20
type input "18/11/2025"
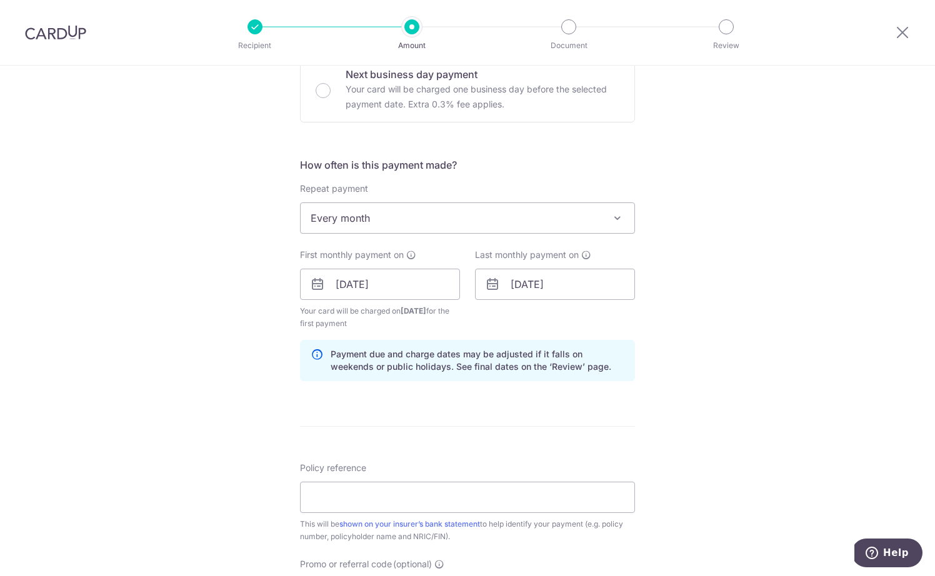
click at [734, 373] on div "Tell us more about your payment Enter payment amount SGD 1,748.85 1748.85 Selec…" at bounding box center [467, 271] width 935 height 1194
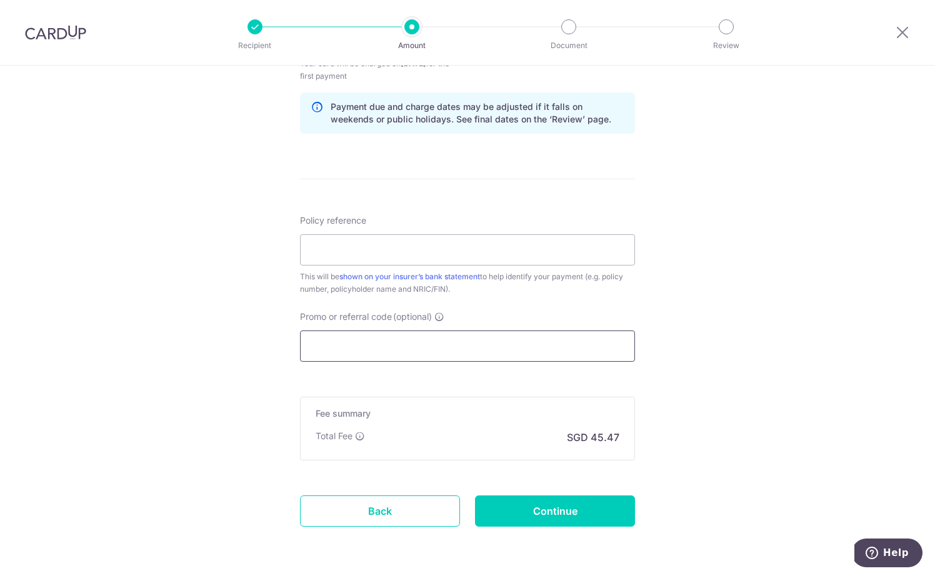
scroll to position [643, 0]
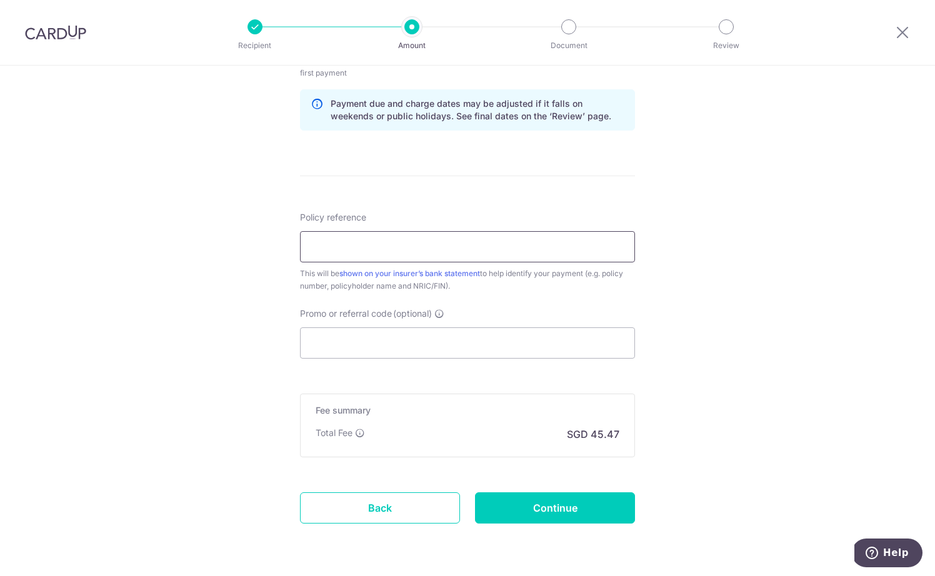
click at [499, 255] on input "Policy reference" at bounding box center [467, 246] width 335 height 31
paste input "0201473611"
type input "0201473611"
click at [509, 335] on input "Promo or referral code (optional)" at bounding box center [467, 343] width 335 height 31
paste input "REC185"
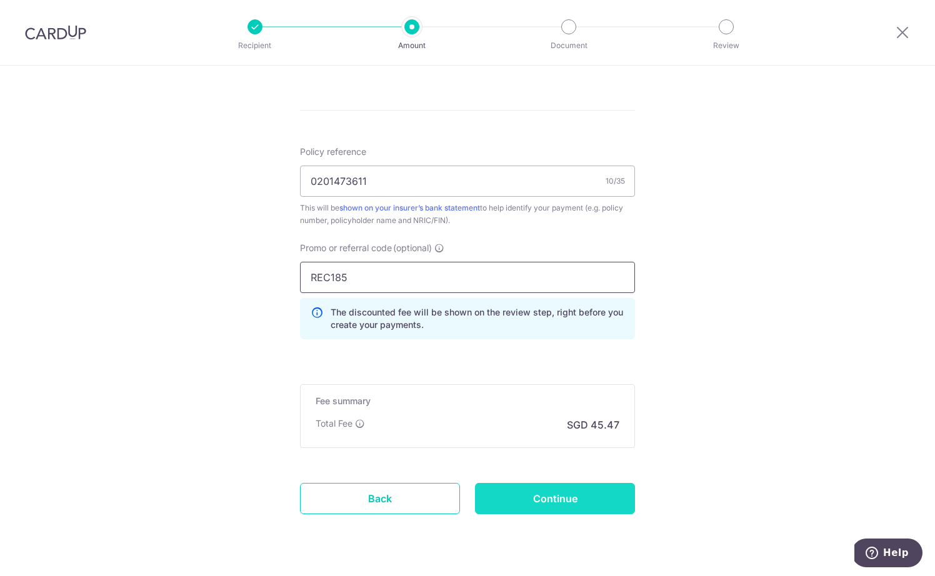
scroll to position [740, 0]
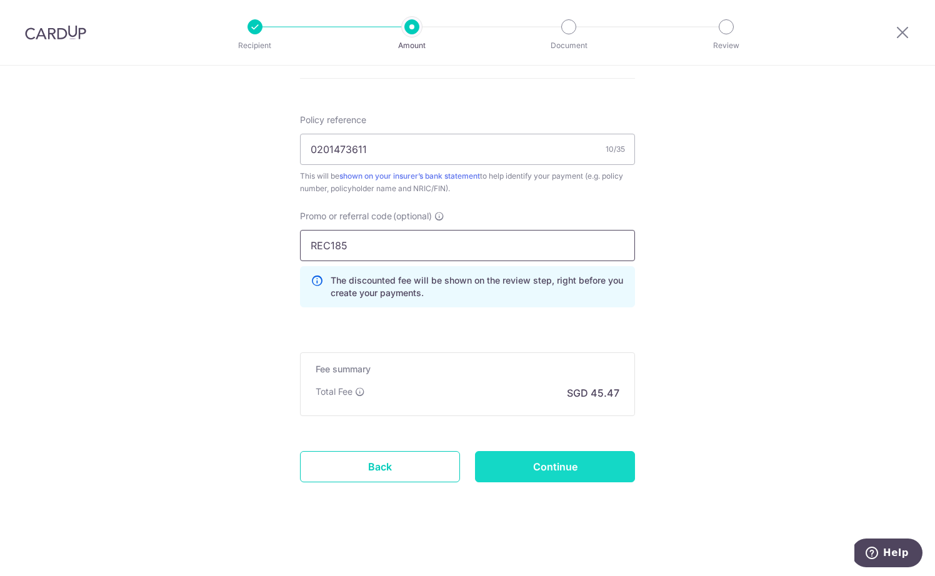
type input "REC185"
click at [541, 470] on input "Continue" at bounding box center [555, 466] width 160 height 31
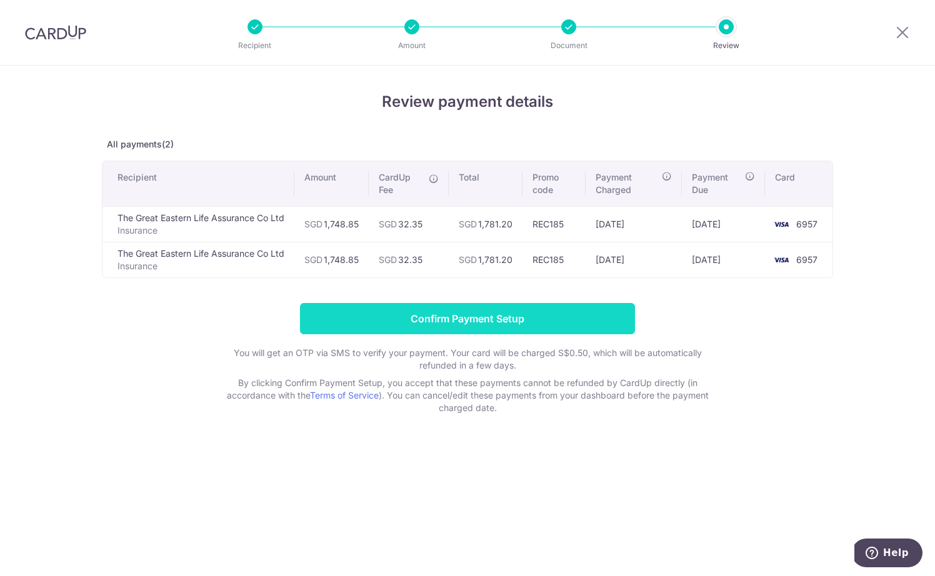
click at [525, 318] on input "Confirm Payment Setup" at bounding box center [467, 318] width 335 height 31
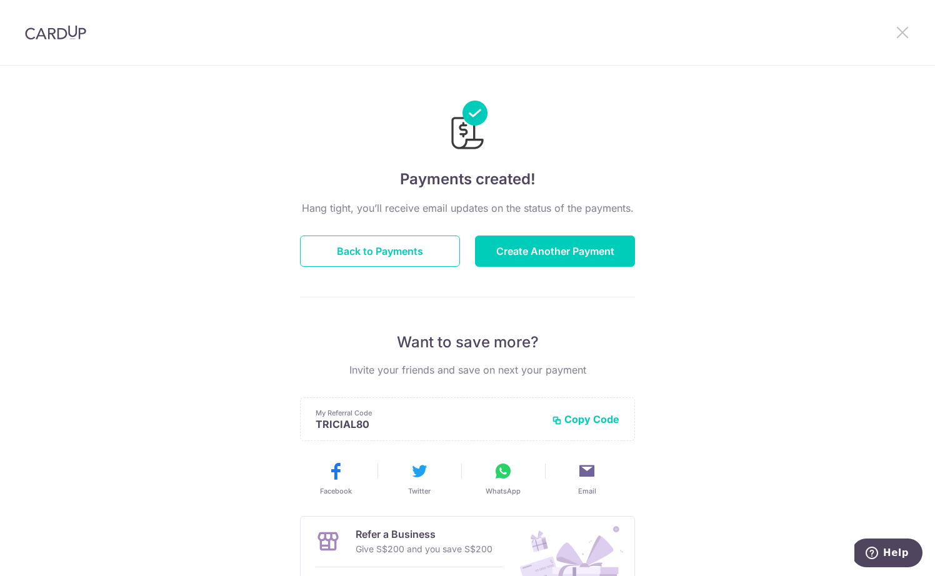
click at [895, 31] on icon at bounding box center [902, 32] width 15 height 16
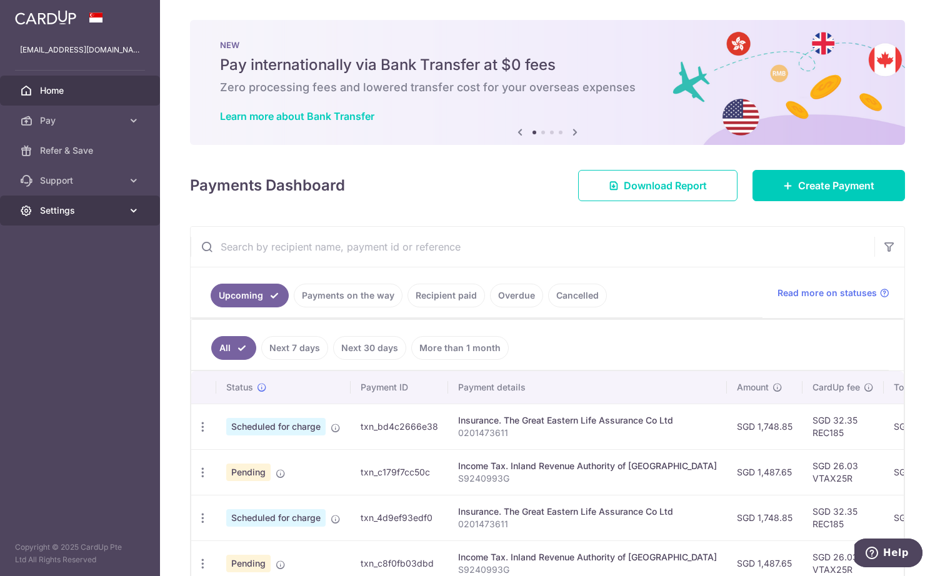
click at [109, 205] on span "Settings" at bounding box center [81, 210] width 83 height 13
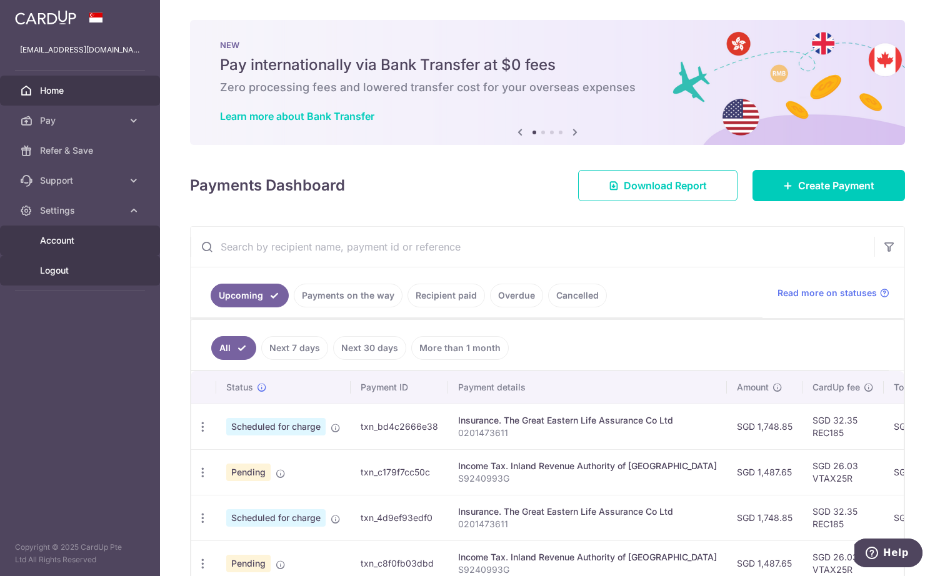
click at [92, 270] on span "Logout" at bounding box center [81, 270] width 83 height 13
